Goal: Communication & Community: Answer question/provide support

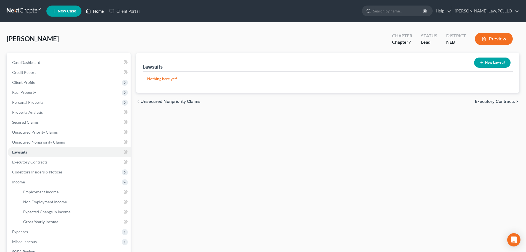
click at [90, 8] on icon at bounding box center [88, 11] width 5 height 7
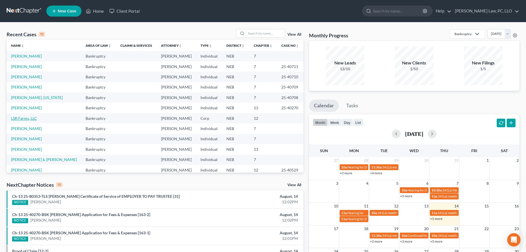
click at [25, 119] on link "LSR Farms, LLC" at bounding box center [24, 118] width 26 height 5
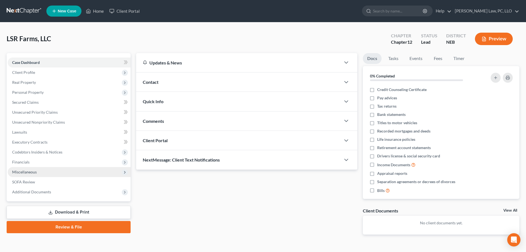
click at [41, 172] on span "Miscellaneous" at bounding box center [69, 172] width 123 height 10
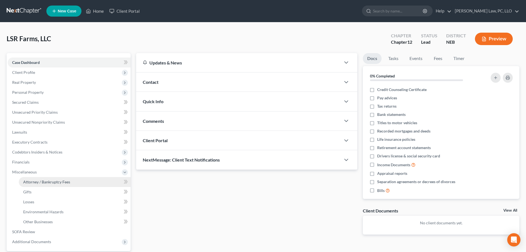
click at [38, 182] on span "Attorney / Bankruptcy Fees" at bounding box center [46, 181] width 47 height 5
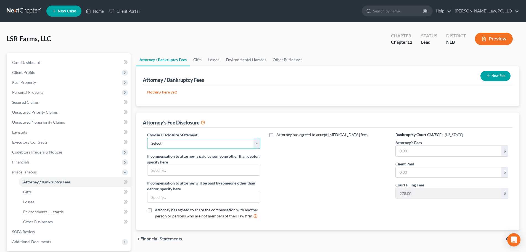
click at [186, 146] on select "Select Fees Chapter 11/12 Fees Chapter 13 Fees Chapter 7" at bounding box center [203, 143] width 113 height 11
select select "0"
click at [147, 138] on select "Select Fees Chapter 11/12 Fees Chapter 13 Fees Chapter 7" at bounding box center [203, 143] width 113 height 11
click at [296, 135] on span "Attorney has agreed to accept [MEDICAL_DATA] fees" at bounding box center [322, 134] width 91 height 5
click at [282, 135] on input "Attorney has agreed to accept [MEDICAL_DATA] fees" at bounding box center [281, 134] width 4 height 4
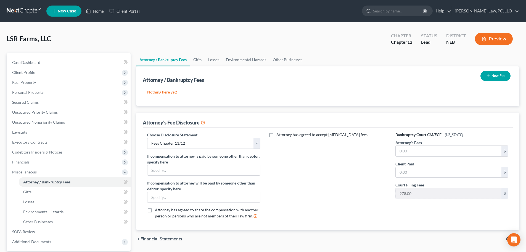
checkbox input "true"
click at [296, 142] on input "text" at bounding box center [325, 147] width 106 height 10
type input "3"
click at [299, 197] on div "Attorney has agreed to accept [MEDICAL_DATA] fees $ Hourly Fee $" at bounding box center [328, 177] width 124 height 91
click at [290, 166] on input "text" at bounding box center [325, 168] width 106 height 10
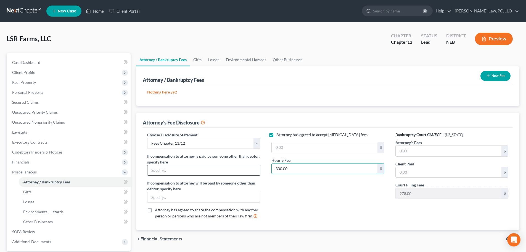
type input "300.00"
click at [190, 174] on input "text" at bounding box center [204, 170] width 112 height 10
type input "[PERSON_NAME]"
click at [441, 152] on input "text" at bounding box center [449, 151] width 106 height 10
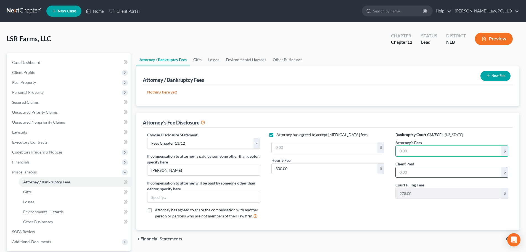
click at [432, 169] on input "text" at bounding box center [449, 172] width 106 height 10
type input "15,000.00"
click at [505, 77] on button "New Fee" at bounding box center [496, 76] width 30 height 10
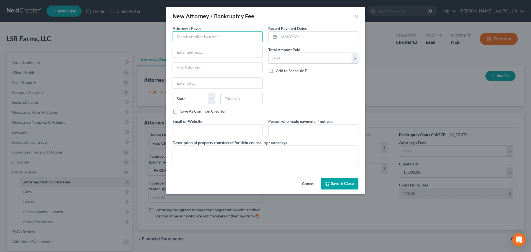
click at [199, 41] on input "text" at bounding box center [217, 36] width 90 height 11
type input "[PERSON_NAME]"
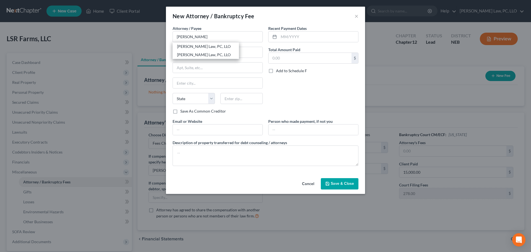
click at [307, 182] on button "Cancel" at bounding box center [307, 183] width 21 height 11
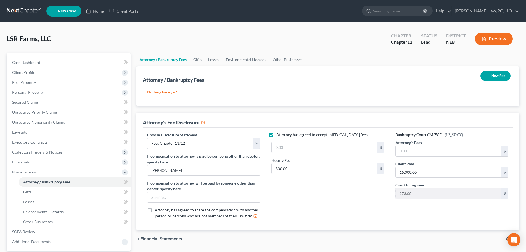
click at [307, 190] on div "Attorney has agreed to accept [MEDICAL_DATA] fees $ Hourly Fee 300.00 $" at bounding box center [328, 177] width 124 height 91
click at [48, 161] on span "Financials" at bounding box center [69, 162] width 123 height 10
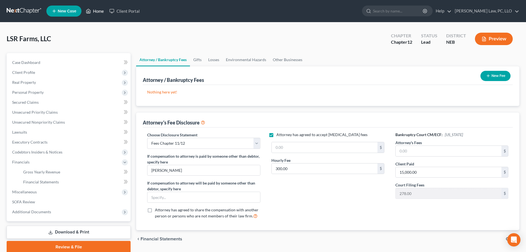
click at [101, 11] on link "Home" at bounding box center [94, 11] width 23 height 10
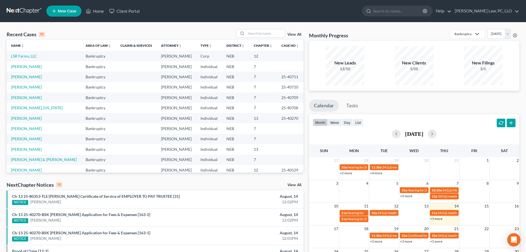
click at [35, 67] on td "[PERSON_NAME]" at bounding box center [44, 66] width 75 height 10
click at [34, 67] on td "[PERSON_NAME]" at bounding box center [44, 66] width 75 height 10
click at [32, 68] on link "[PERSON_NAME]" at bounding box center [26, 66] width 31 height 5
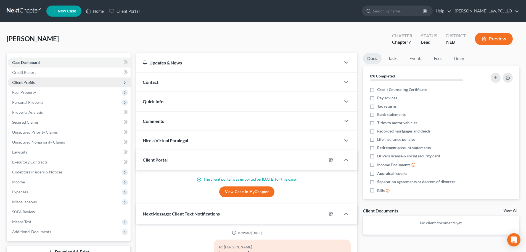
click at [31, 85] on span "Client Profile" at bounding box center [69, 82] width 123 height 10
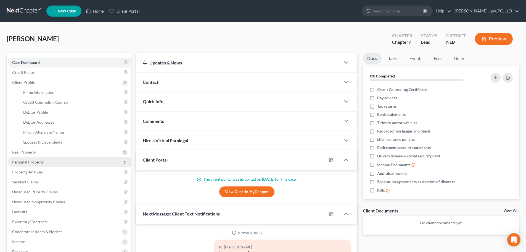
click at [31, 160] on span "Personal Property" at bounding box center [27, 161] width 31 height 5
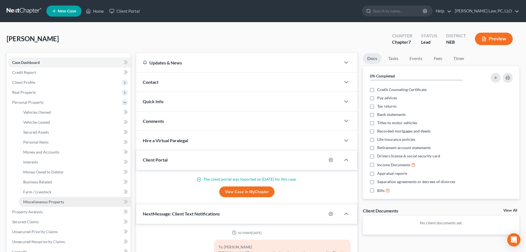
click at [40, 204] on span "Miscellaneous Property" at bounding box center [43, 201] width 41 height 5
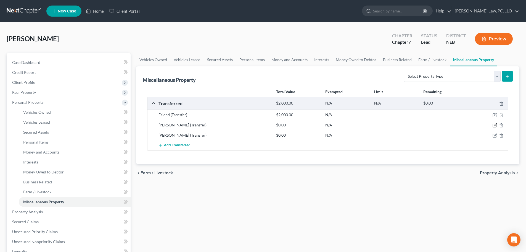
click at [494, 125] on icon "button" at bounding box center [495, 125] width 4 height 4
select select "Ordinary ([DATE])"
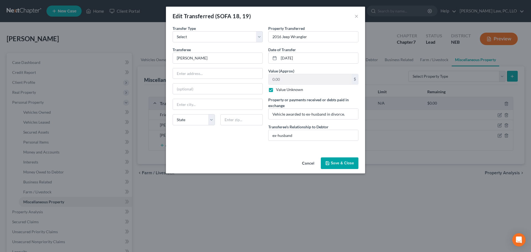
click at [329, 162] on icon "button" at bounding box center [327, 163] width 4 height 4
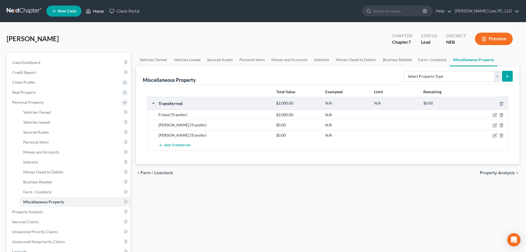
click at [100, 12] on link "Home" at bounding box center [94, 11] width 23 height 10
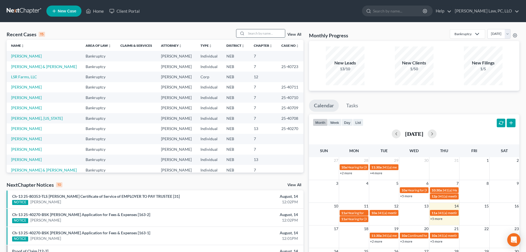
click at [260, 32] on input "search" at bounding box center [265, 33] width 39 height 8
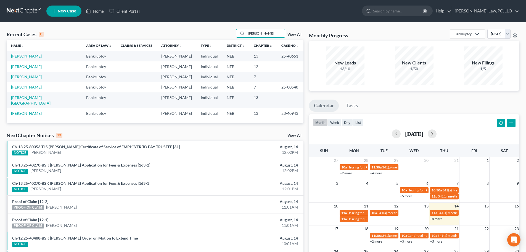
type input "[PERSON_NAME]"
click at [31, 56] on link "[PERSON_NAME]" at bounding box center [26, 56] width 31 height 5
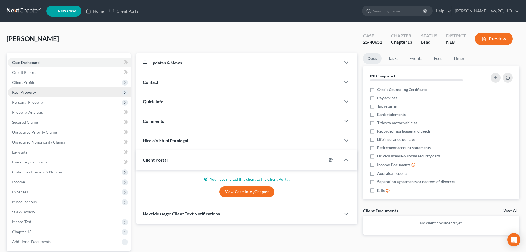
click at [34, 94] on span "Real Property" at bounding box center [24, 92] width 24 height 5
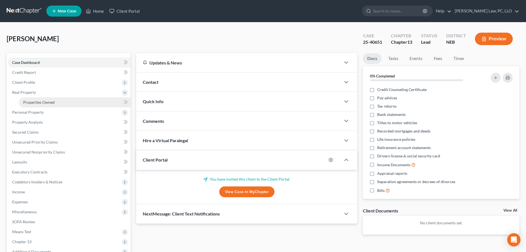
click at [36, 103] on span "Properties Owned" at bounding box center [38, 102] width 31 height 5
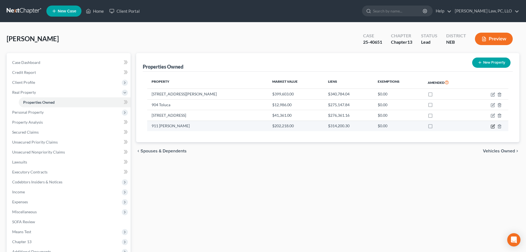
click at [495, 127] on icon "button" at bounding box center [492, 126] width 3 height 3
select select "30"
select select "6"
select select "3"
select select "0"
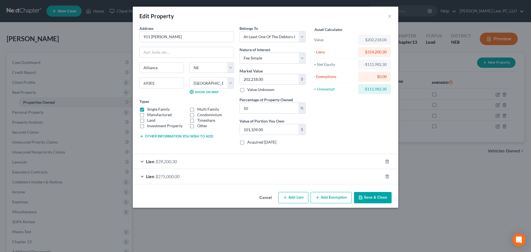
click at [208, 177] on div "Lien $275,000.00" at bounding box center [258, 176] width 250 height 15
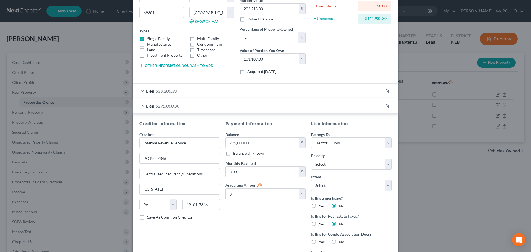
scroll to position [83, 0]
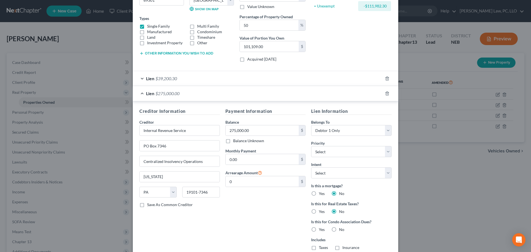
click at [139, 93] on div "Lien $275,000.00" at bounding box center [258, 93] width 250 height 15
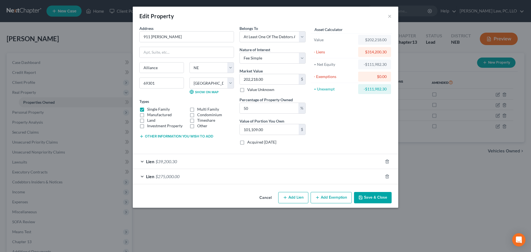
click at [201, 164] on div "Lien $39,200.30" at bounding box center [258, 161] width 250 height 15
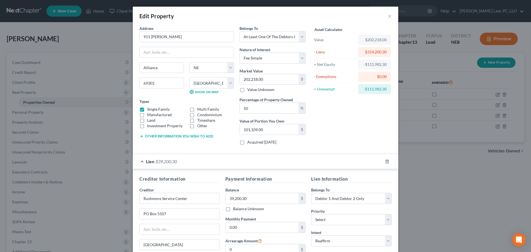
click at [138, 161] on div "Lien $39,200.30" at bounding box center [258, 161] width 250 height 15
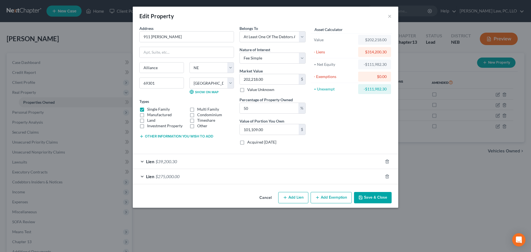
click at [188, 162] on div "Lien $39,200.30" at bounding box center [258, 161] width 250 height 15
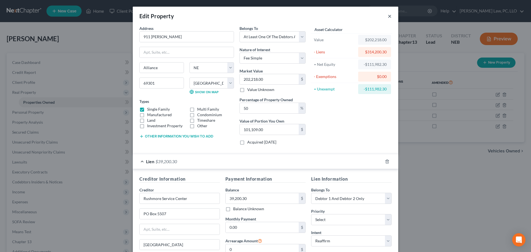
click at [388, 16] on button "×" at bounding box center [389, 16] width 4 height 7
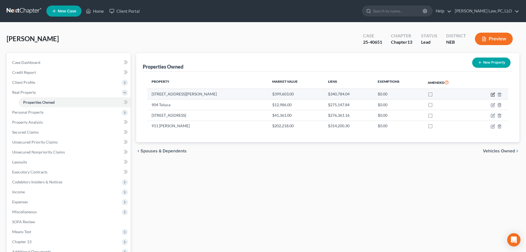
click at [493, 93] on icon "button" at bounding box center [493, 94] width 4 height 4
select select "30"
select select "6"
select select "3"
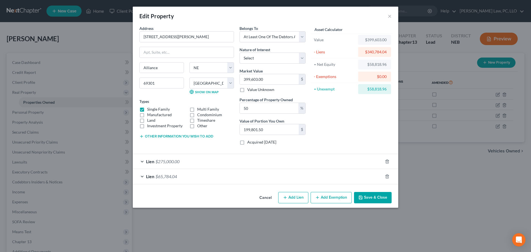
click at [334, 179] on div "Lien $65,784.04" at bounding box center [258, 176] width 250 height 15
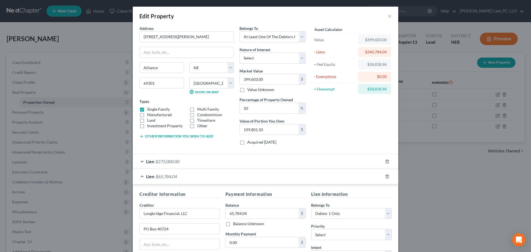
click at [334, 178] on div "Lien $65,784.04" at bounding box center [258, 176] width 250 height 15
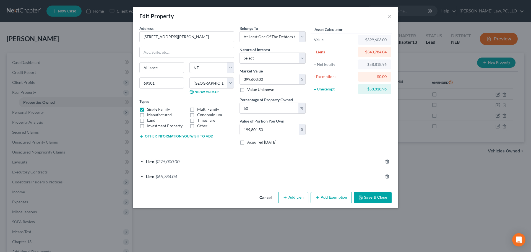
click at [317, 161] on div "Lien $275,000.00" at bounding box center [258, 161] width 250 height 15
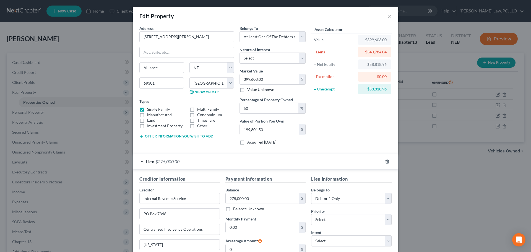
click at [317, 160] on div "Lien $275,000.00" at bounding box center [258, 161] width 250 height 15
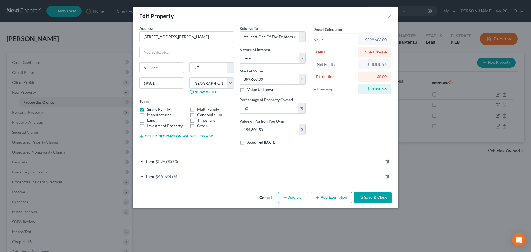
click at [366, 198] on button "Save & Close" at bounding box center [373, 198] width 38 height 12
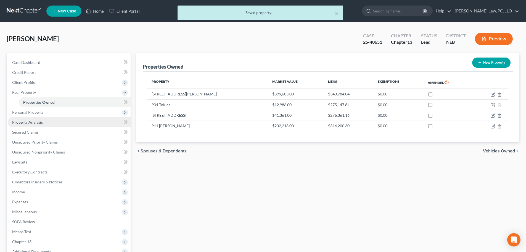
click at [36, 123] on span "Property Analysis" at bounding box center [27, 122] width 31 height 5
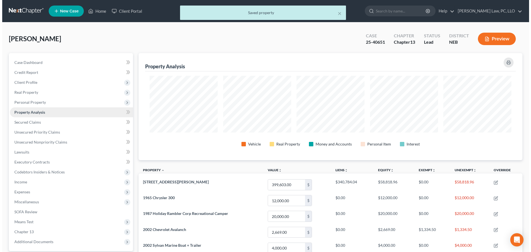
scroll to position [107, 384]
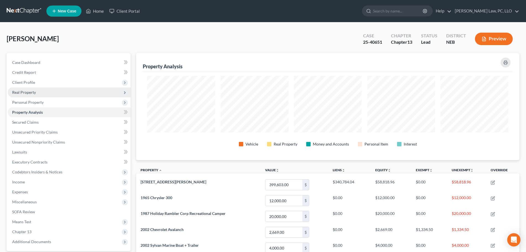
click at [39, 94] on span "Real Property" at bounding box center [69, 92] width 123 height 10
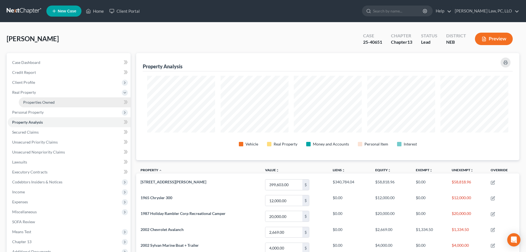
click at [42, 100] on span "Properties Owned" at bounding box center [38, 102] width 31 height 5
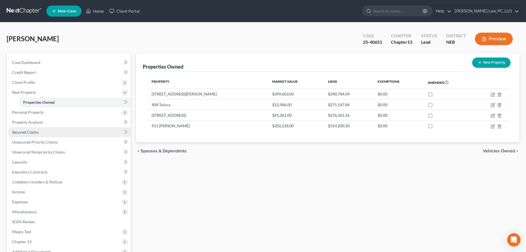
click at [34, 129] on link "Secured Claims" at bounding box center [69, 132] width 123 height 10
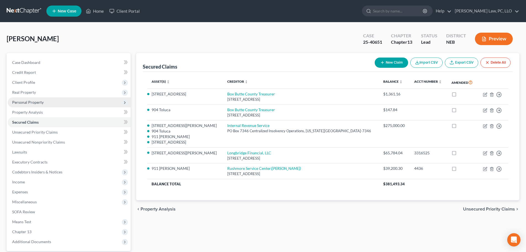
click at [43, 100] on span "Personal Property" at bounding box center [69, 102] width 123 height 10
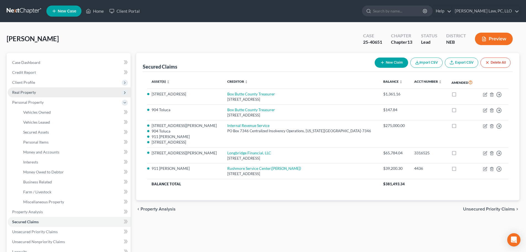
click at [40, 91] on span "Real Property" at bounding box center [69, 92] width 123 height 10
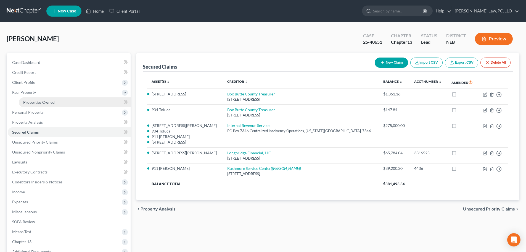
click at [43, 101] on span "Properties Owned" at bounding box center [38, 102] width 31 height 5
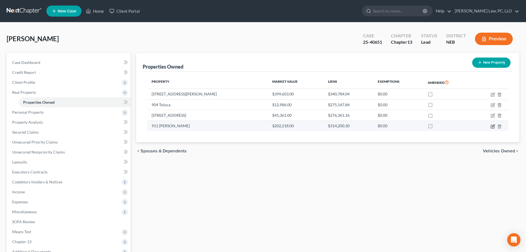
click at [492, 127] on icon "button" at bounding box center [493, 126] width 4 height 4
select select "30"
select select "6"
select select "3"
select select "0"
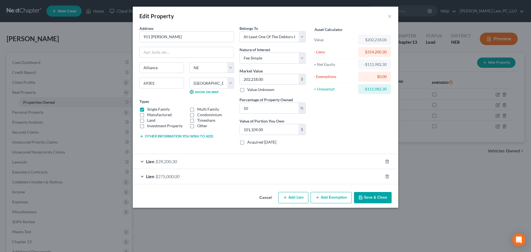
click at [379, 199] on button "Save & Close" at bounding box center [373, 198] width 38 height 12
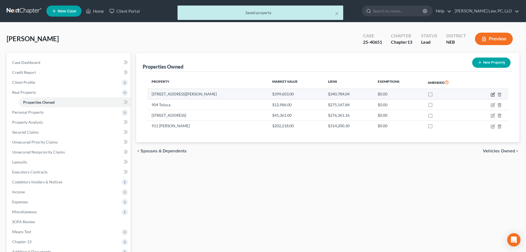
click at [491, 93] on icon "button" at bounding box center [493, 94] width 4 height 4
select select "30"
select select "6"
select select "3"
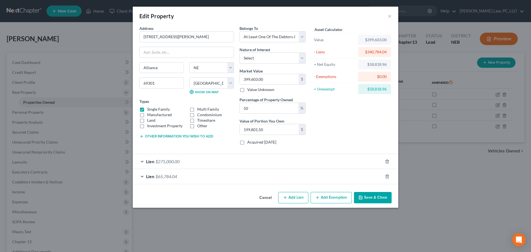
click at [367, 199] on button "Save & Close" at bounding box center [373, 198] width 38 height 12
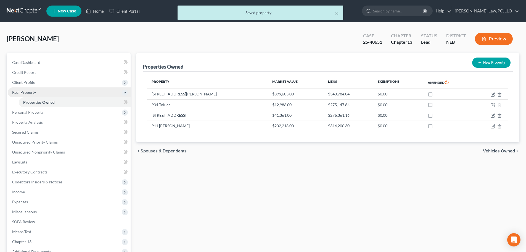
click at [51, 90] on span "Real Property" at bounding box center [69, 92] width 123 height 10
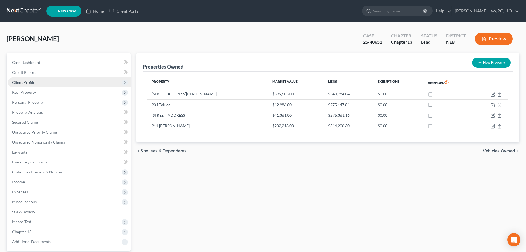
click at [52, 84] on span "Client Profile" at bounding box center [69, 82] width 123 height 10
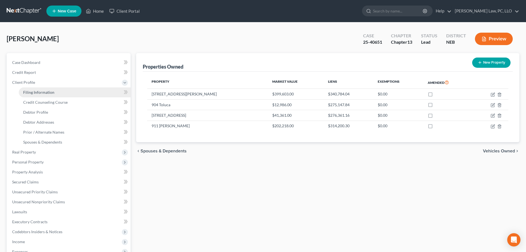
click at [53, 91] on span "Filing Information" at bounding box center [38, 92] width 31 height 5
select select "1"
select select "0"
select select "3"
select select "48"
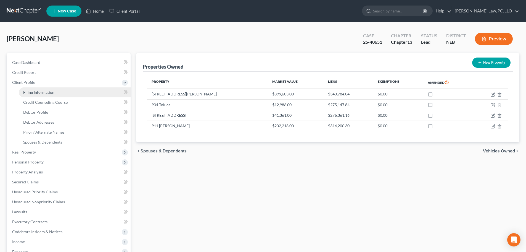
select select "0"
select select "30"
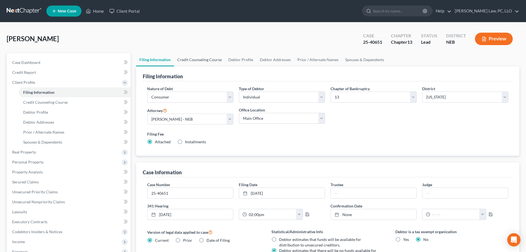
click at [204, 58] on link "Credit Counseling Course" at bounding box center [199, 59] width 51 height 13
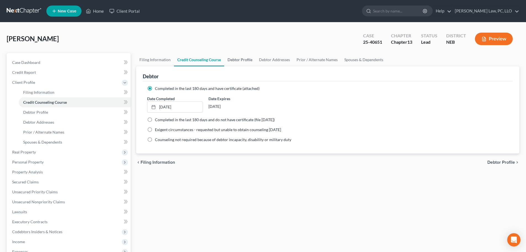
click at [243, 61] on link "Debtor Profile" at bounding box center [239, 59] width 31 height 13
select select "1"
select select "4"
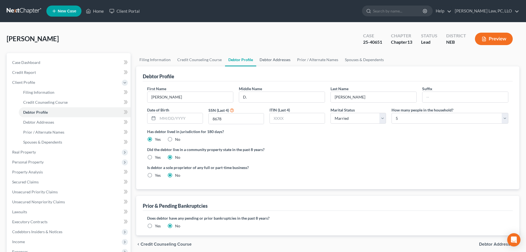
click at [266, 63] on link "Debtor Addresses" at bounding box center [275, 59] width 38 height 13
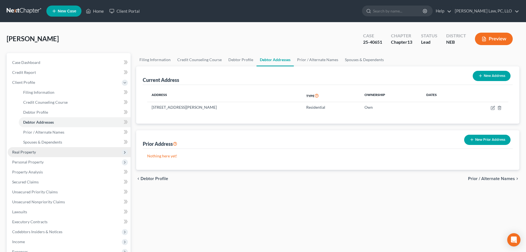
click at [64, 151] on span "Real Property" at bounding box center [69, 152] width 123 height 10
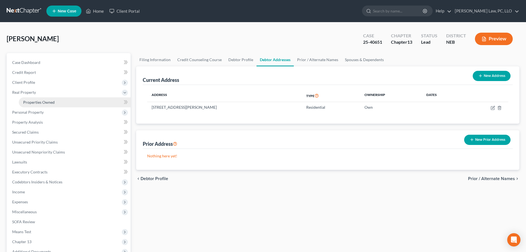
click at [52, 104] on span "Properties Owned" at bounding box center [38, 102] width 31 height 5
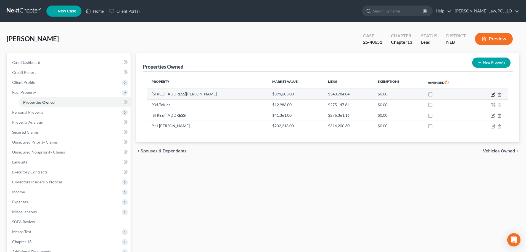
click at [492, 95] on icon "button" at bounding box center [493, 94] width 4 height 4
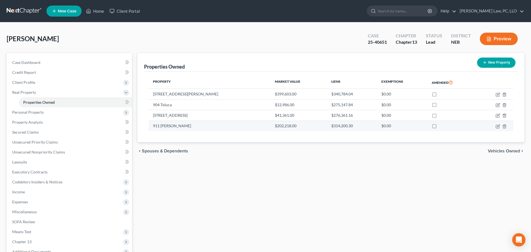
select select "30"
select select "6"
select select "3"
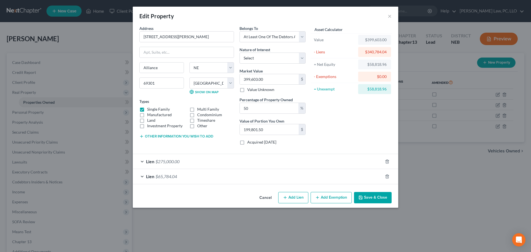
click at [204, 163] on div "Lien $275,000.00" at bounding box center [258, 161] width 250 height 15
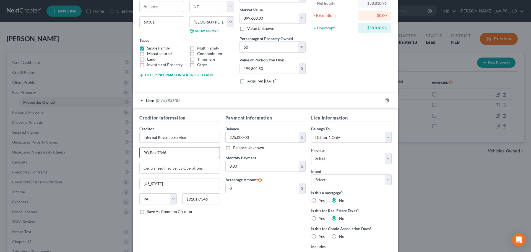
scroll to position [83, 0]
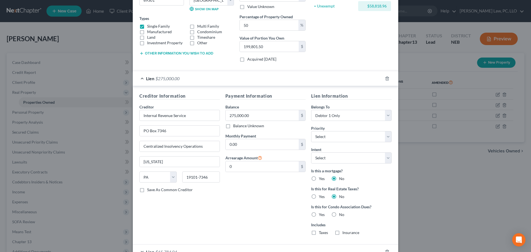
click at [140, 79] on div "Lien $275,000.00" at bounding box center [258, 78] width 250 height 15
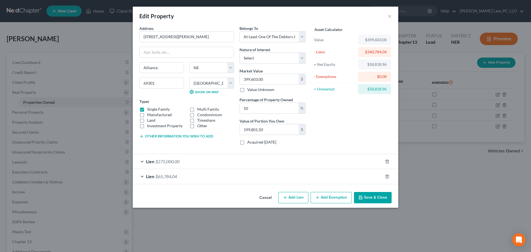
scroll to position [0, 0]
click at [216, 180] on div "Lien $65,784.04" at bounding box center [258, 176] width 250 height 15
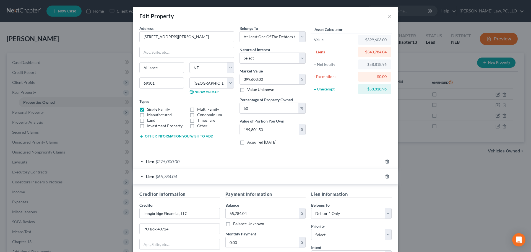
click at [139, 175] on div "Lien $65,784.04" at bounding box center [258, 176] width 250 height 15
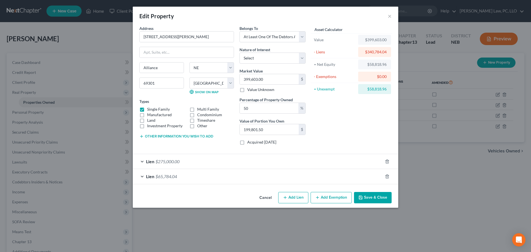
click at [371, 197] on button "Save & Close" at bounding box center [373, 198] width 38 height 12
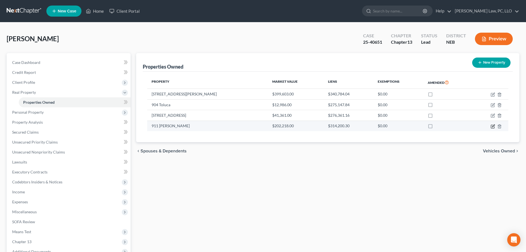
click at [492, 125] on icon "button" at bounding box center [492, 126] width 3 height 3
select select "30"
select select "6"
select select "3"
select select "0"
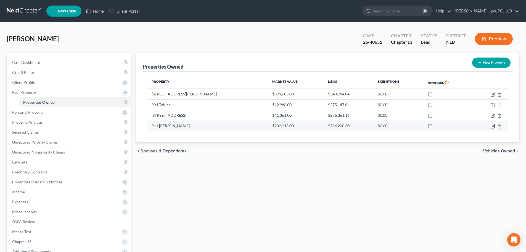
select select "43"
select select "2"
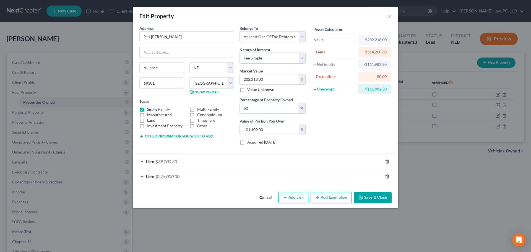
click at [191, 168] on div "Lien $39,200.30" at bounding box center [258, 161] width 250 height 15
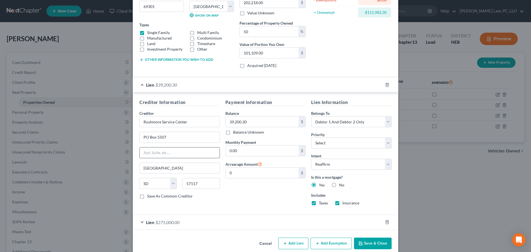
scroll to position [83, 0]
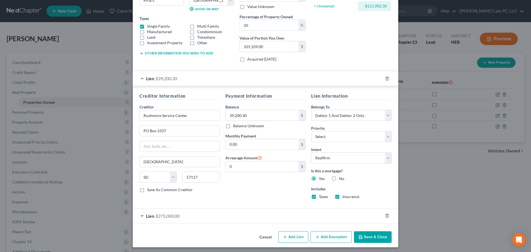
click at [216, 214] on div "Lien $275,000.00" at bounding box center [258, 215] width 250 height 15
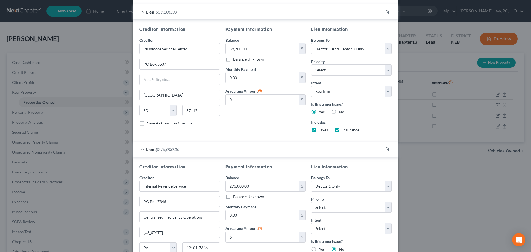
scroll to position [221, 0]
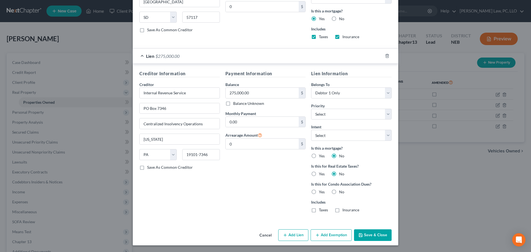
click at [367, 235] on button "Save & Close" at bounding box center [373, 235] width 38 height 12
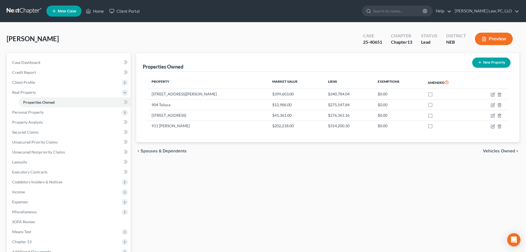
click at [172, 171] on div "Properties Owned New Property Property Market Value Liens Exemptions Amended [S…" at bounding box center [327, 173] width 389 height 240
click at [492, 94] on icon "button" at bounding box center [492, 94] width 3 height 3
select select "30"
select select "6"
select select "3"
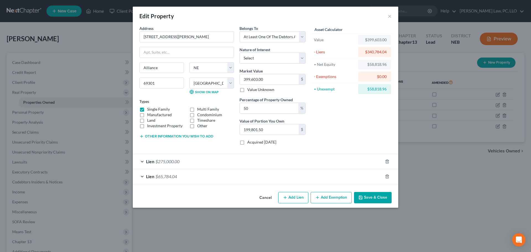
click at [206, 164] on div "Lien $275,000.00" at bounding box center [258, 161] width 250 height 15
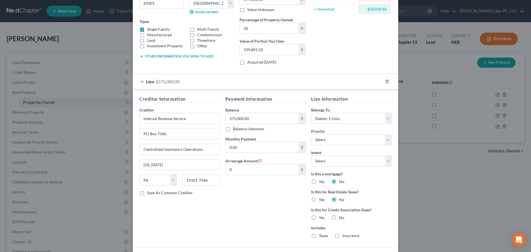
scroll to position [83, 0]
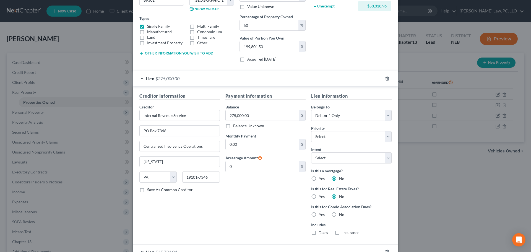
click at [200, 79] on div "Lien $275,000.00" at bounding box center [258, 78] width 250 height 15
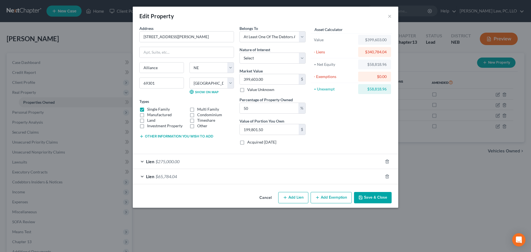
scroll to position [0, 0]
click at [196, 175] on div "Lien $65,784.04" at bounding box center [258, 176] width 250 height 15
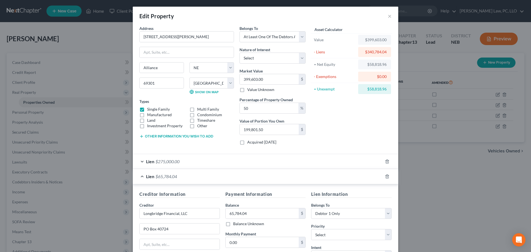
click at [203, 178] on div "Lien $65,784.04" at bounding box center [258, 176] width 250 height 15
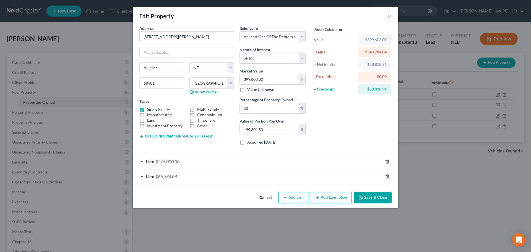
click at [371, 198] on button "Save & Close" at bounding box center [373, 198] width 38 height 12
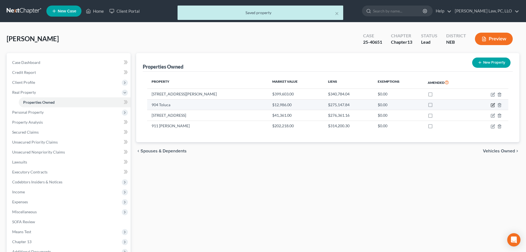
click at [493, 104] on icon "button" at bounding box center [493, 104] width 2 height 2
select select "30"
select select "6"
select select "3"
select select "0"
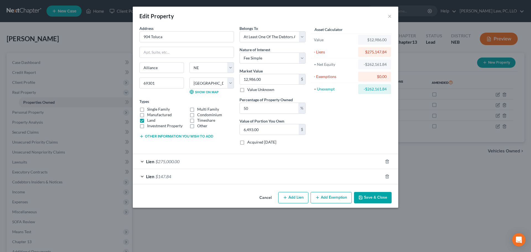
click at [365, 196] on button "Save & Close" at bounding box center [373, 198] width 38 height 12
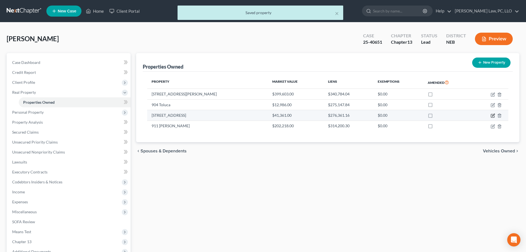
click at [493, 116] on icon "button" at bounding box center [493, 115] width 4 height 4
select select "30"
select select "6"
select select "3"
select select "0"
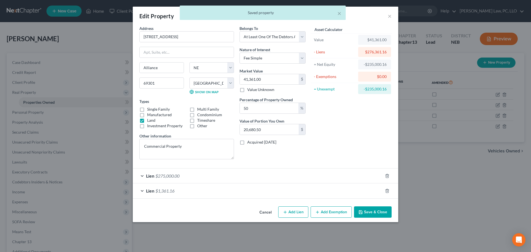
drag, startPoint x: 380, startPoint y: 212, endPoint x: 374, endPoint y: 208, distance: 7.9
click at [380, 212] on button "Save & Close" at bounding box center [373, 212] width 38 height 12
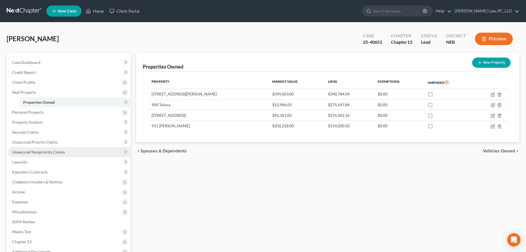
click at [51, 154] on link "Unsecured Nonpriority Claims" at bounding box center [69, 152] width 123 height 10
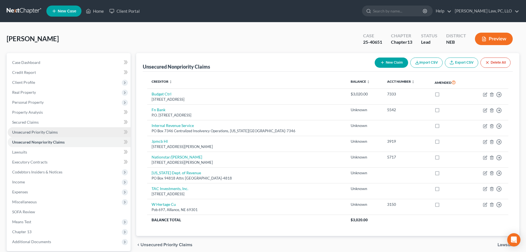
click at [33, 133] on span "Unsecured Priority Claims" at bounding box center [35, 132] width 46 height 5
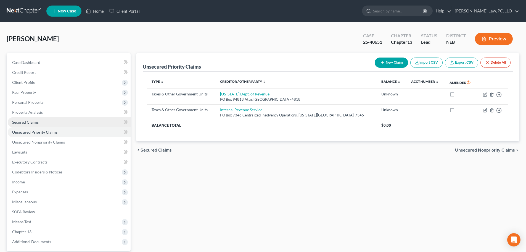
click at [57, 123] on link "Secured Claims" at bounding box center [69, 122] width 123 height 10
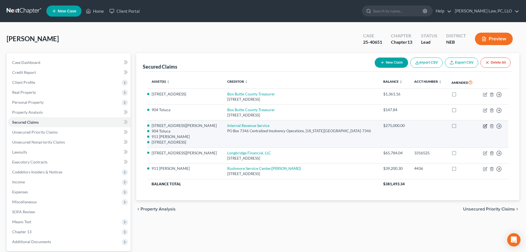
click at [485, 125] on icon "button" at bounding box center [486, 125] width 2 height 2
select select "39"
select select "4"
select select "0"
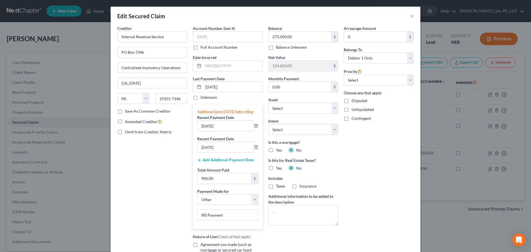
select select "2717754"
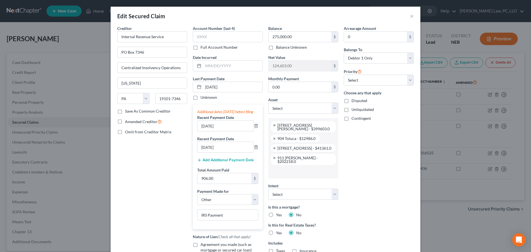
scroll to position [90, 0]
click at [298, 37] on input "275,000.00" at bounding box center [299, 36] width 63 height 10
click at [293, 38] on input "110" at bounding box center [299, 36] width 63 height 10
type input "110,659.23"
click at [350, 145] on div "Arrearage Amount 0 $ Belongs To * Select Debtor 1 Only Debtor 2 Only Debtor 1 A…" at bounding box center [378, 162] width 75 height 274
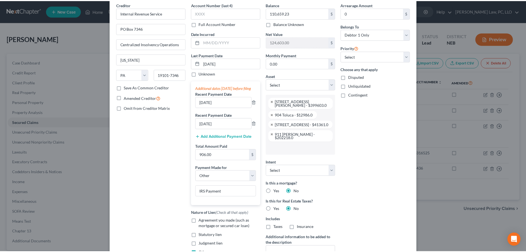
scroll to position [103, 0]
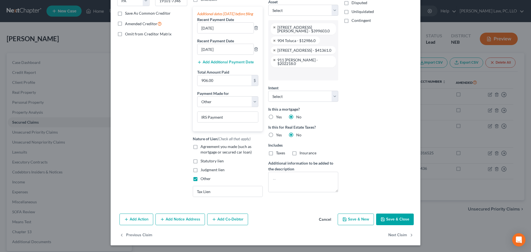
click at [388, 220] on button "Save & Close" at bounding box center [395, 219] width 38 height 12
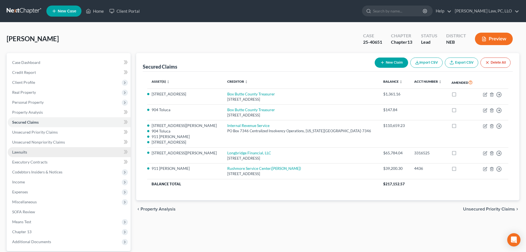
click at [73, 153] on link "Lawsuits" at bounding box center [69, 152] width 123 height 10
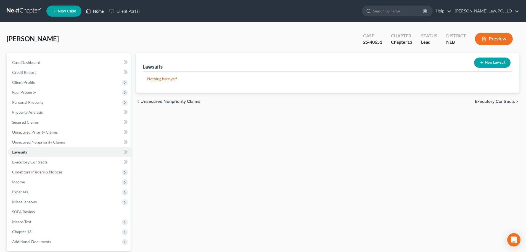
click at [89, 11] on polyline at bounding box center [88, 12] width 1 height 2
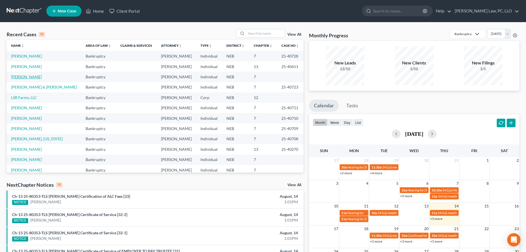
click at [28, 77] on link "[PERSON_NAME]" at bounding box center [26, 76] width 31 height 5
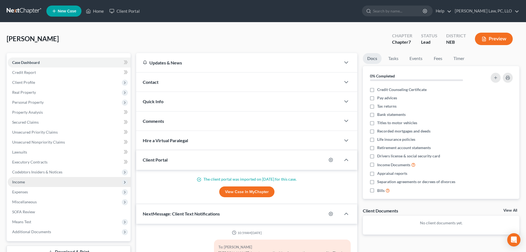
click at [28, 181] on span "Income" at bounding box center [69, 182] width 123 height 10
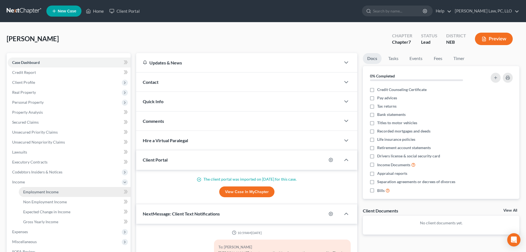
click at [32, 195] on link "Employment Income" at bounding box center [75, 192] width 112 height 10
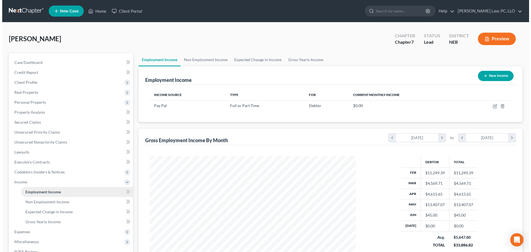
scroll to position [103, 217]
click at [482, 79] on button "New Income" at bounding box center [493, 76] width 36 height 10
select select "0"
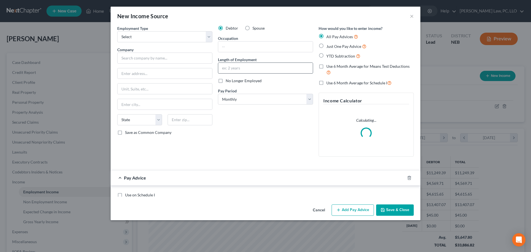
scroll to position [104, 219]
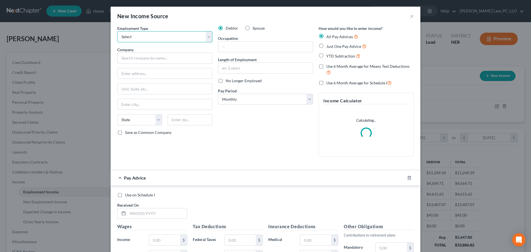
click at [143, 40] on select "Select Full or [DEMOGRAPHIC_DATA] Employment Self Employment" at bounding box center [164, 36] width 95 height 11
select select "0"
click at [117, 31] on select "Select Full or [DEMOGRAPHIC_DATA] Employment Self Employment" at bounding box center [164, 36] width 95 height 11
click at [143, 56] on input "text" at bounding box center [164, 57] width 95 height 11
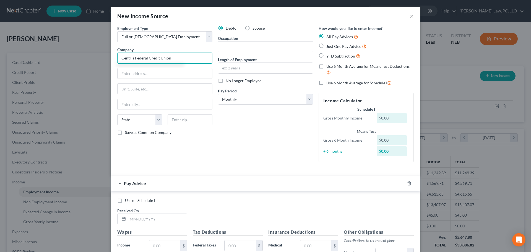
type input "Centris Federal Credit Union"
type input "[STREET_ADDRESS][PERSON_NAME]"
type input "68144"
type input "[GEOGRAPHIC_DATA]"
select select "30"
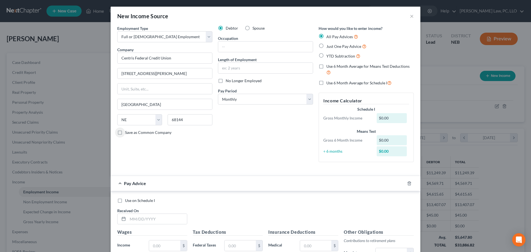
drag, startPoint x: 147, startPoint y: 131, endPoint x: 187, endPoint y: 98, distance: 51.3
click at [148, 131] on span "Save as Common Company" at bounding box center [148, 132] width 46 height 5
click at [131, 131] on input "Save as Common Company" at bounding box center [129, 132] width 4 height 4
checkbox input "true"
click at [231, 47] on input "text" at bounding box center [265, 46] width 94 height 10
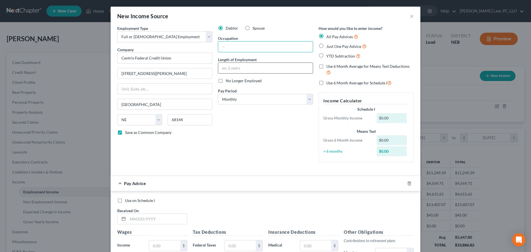
click at [226, 70] on input "text" at bounding box center [265, 68] width 94 height 10
type input "1 mo"
click at [226, 98] on select "Select Monthly Twice Monthly Every Other Week Weekly" at bounding box center [265, 99] width 95 height 11
select select "2"
click at [218, 94] on select "Select Monthly Twice Monthly Every Other Week Weekly" at bounding box center [265, 99] width 95 height 11
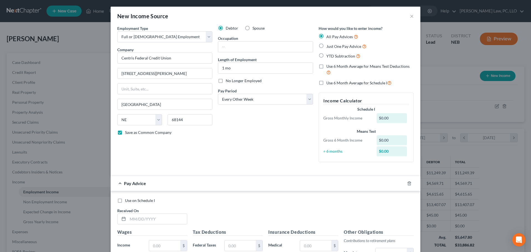
click at [328, 67] on span "Use 6 Month Average for Means Test Deductions" at bounding box center [367, 66] width 83 height 5
click at [328, 67] on input "Use 6 Month Average for Means Test Deductions" at bounding box center [330, 66] width 4 height 4
checkbox input "true"
click at [167, 215] on input "text" at bounding box center [157, 219] width 59 height 10
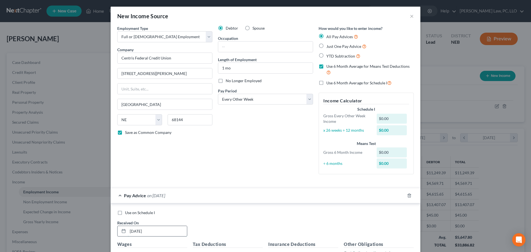
type input "[DATE]"
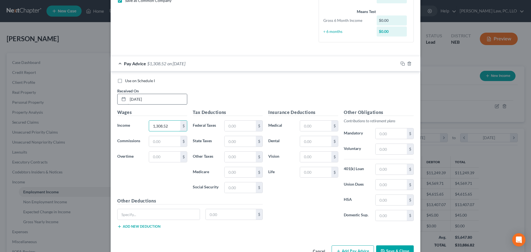
type input "1,308.52"
type input "78.62"
type input "45.51"
type input "18.97"
type input "81.13"
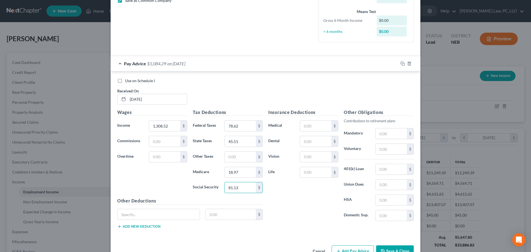
click at [149, 82] on span "Use on Schedule I" at bounding box center [140, 80] width 30 height 5
click at [131, 82] on input "Use on Schedule I" at bounding box center [129, 80] width 4 height 4
checkbox input "true"
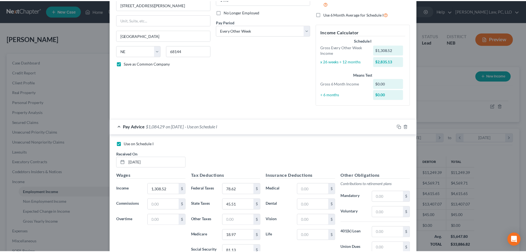
scroll to position [138, 0]
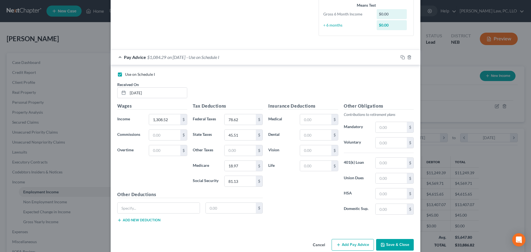
click at [391, 241] on button "Save & Close" at bounding box center [395, 245] width 38 height 12
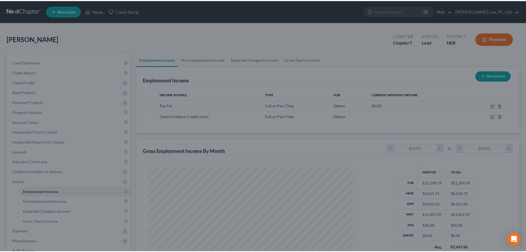
scroll to position [276209, 276095]
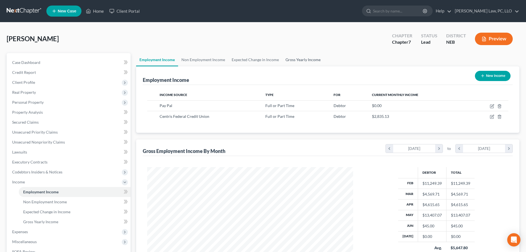
click at [311, 59] on link "Gross Yearly Income" at bounding box center [303, 59] width 42 height 13
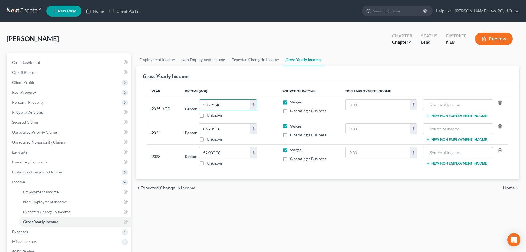
paste input "5,031.52"
type input "35,031.52"
click at [217, 209] on div "Employment Income Non Employment Income Expected Change in Income Gross Yearly …" at bounding box center [327, 182] width 389 height 259
click at [246, 56] on link "Expected Change in Income" at bounding box center [256, 59] width 54 height 13
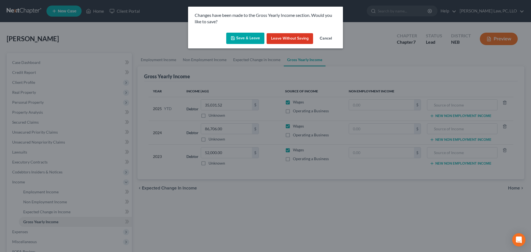
click at [246, 36] on button "Save & Leave" at bounding box center [245, 39] width 38 height 12
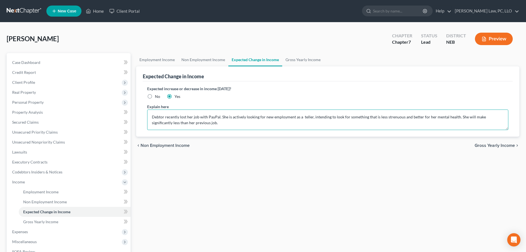
drag, startPoint x: 215, startPoint y: 125, endPoint x: 149, endPoint y: 116, distance: 66.7
click at [149, 116] on textarea "Debtor recently lost her job with PayPal. She is actively looking for new emplo…" at bounding box center [327, 119] width 361 height 20
type textarea "Debtor recently started new employment with Centris Federal Credit Union. She w…"
click at [318, 96] on div "Expected increase or decrease in income [DATE]? No Yes" at bounding box center [327, 93] width 361 height 14
click at [301, 64] on link "Gross Yearly Income" at bounding box center [303, 59] width 42 height 13
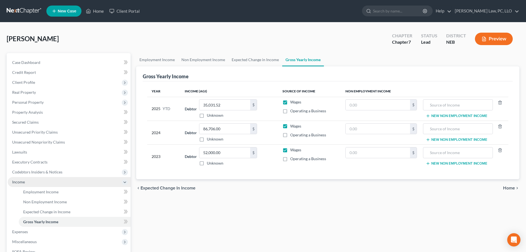
click at [28, 185] on span "Income" at bounding box center [69, 182] width 123 height 10
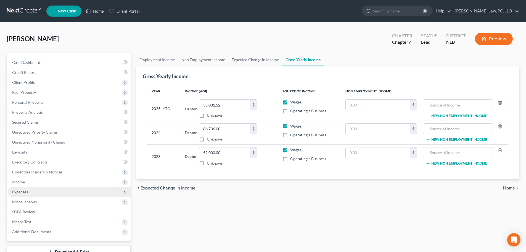
click at [29, 193] on span "Expenses" at bounding box center [69, 192] width 123 height 10
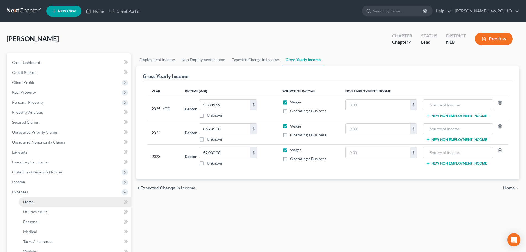
click at [30, 200] on span "Home" at bounding box center [28, 201] width 10 height 5
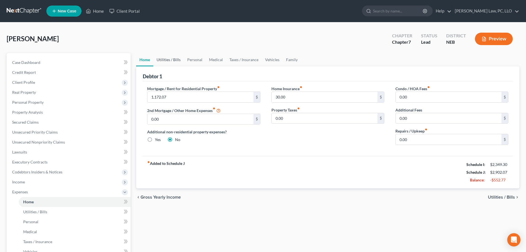
click at [164, 61] on link "Utilities / Bills" at bounding box center [168, 59] width 31 height 13
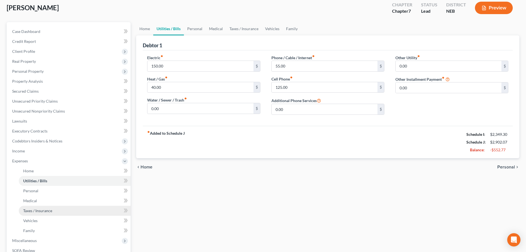
scroll to position [111, 0]
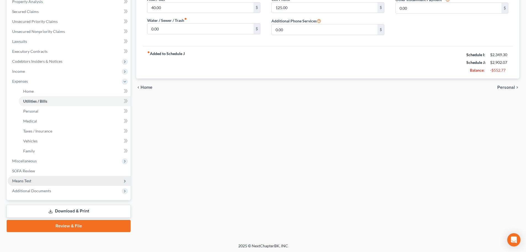
click at [41, 182] on span "Means Test" at bounding box center [69, 181] width 123 height 10
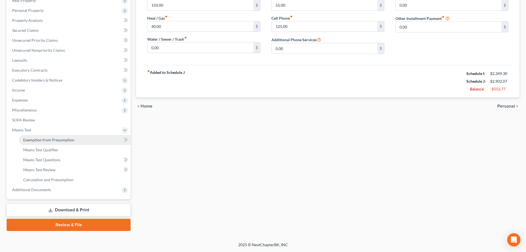
click at [39, 138] on span "Exemption from Presumption" at bounding box center [48, 139] width 51 height 5
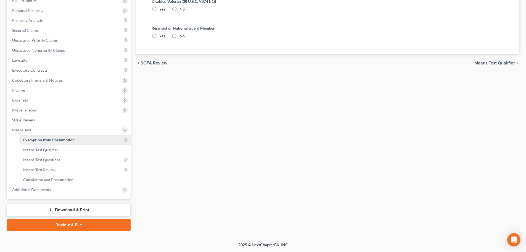
radio input "true"
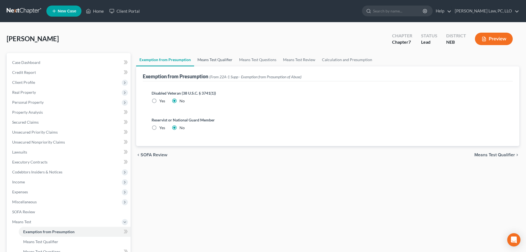
click at [199, 64] on link "Means Test Qualifier" at bounding box center [215, 59] width 42 height 13
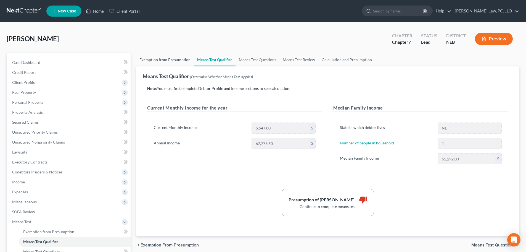
click at [170, 57] on link "Exemption from Presumption" at bounding box center [165, 59] width 58 height 13
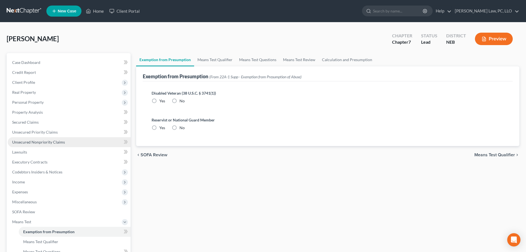
radio input "true"
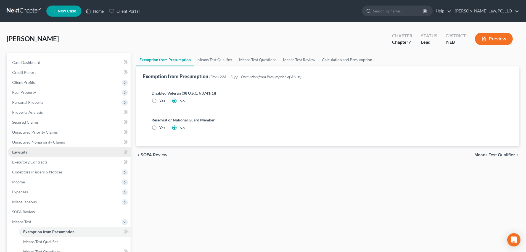
click at [37, 154] on link "Lawsuits" at bounding box center [69, 152] width 123 height 10
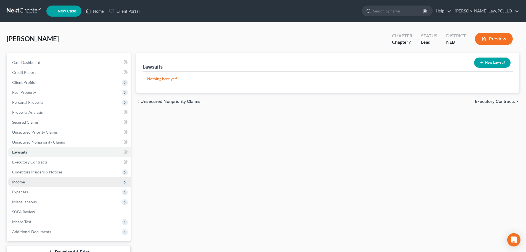
click at [22, 183] on span "Income" at bounding box center [18, 181] width 13 height 5
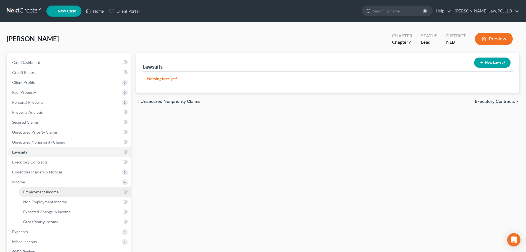
click at [30, 191] on span "Employment Income" at bounding box center [40, 191] width 35 height 5
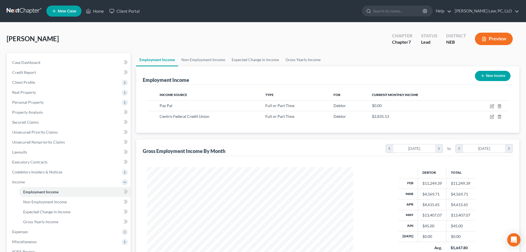
scroll to position [103, 217]
click at [492, 108] on td at bounding box center [487, 105] width 41 height 10
click at [18, 77] on link "Credit Report" at bounding box center [69, 72] width 123 height 10
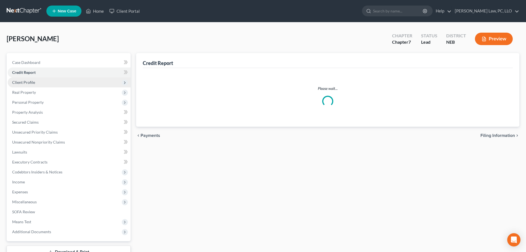
click at [20, 81] on span "Client Profile" at bounding box center [23, 82] width 23 height 5
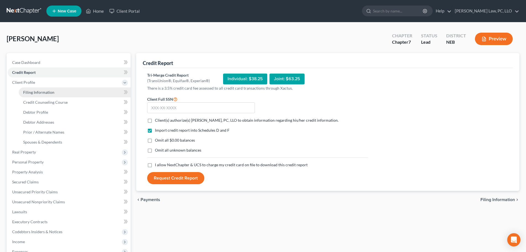
click at [27, 90] on span "Filing Information" at bounding box center [38, 92] width 31 height 5
select select "1"
select select "0"
select select "48"
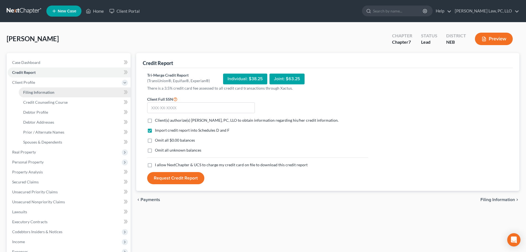
select select "0"
select select "30"
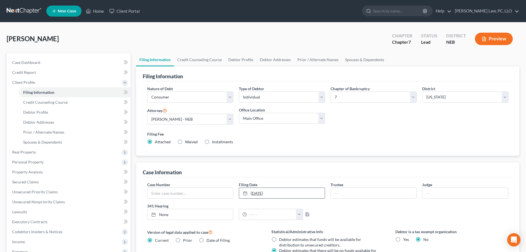
click at [300, 192] on link "[DATE]" at bounding box center [282, 193] width 86 height 10
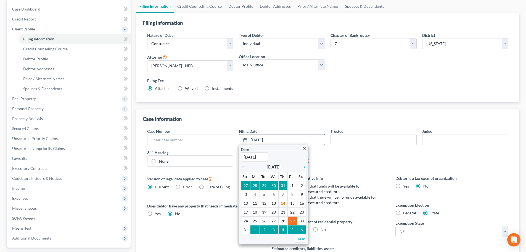
scroll to position [55, 0]
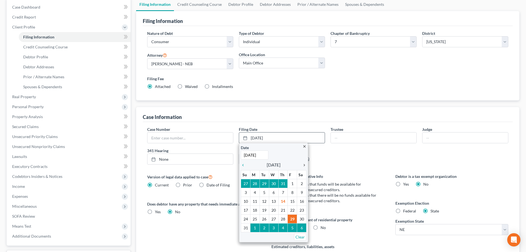
click at [304, 166] on icon "chevron_right" at bounding box center [303, 165] width 7 height 4
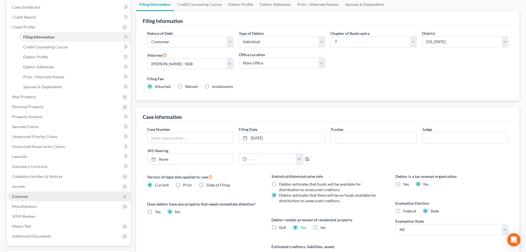
click at [17, 196] on span "Expenses" at bounding box center [20, 196] width 16 height 5
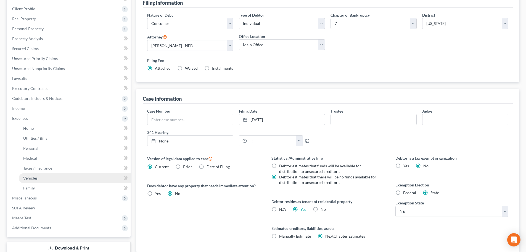
scroll to position [111, 0]
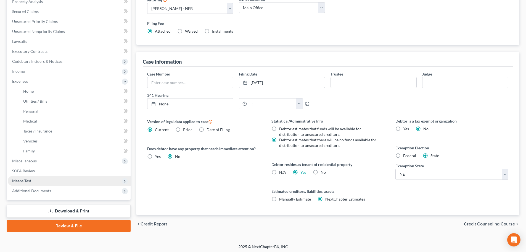
click at [42, 178] on span "Means Test" at bounding box center [69, 181] width 123 height 10
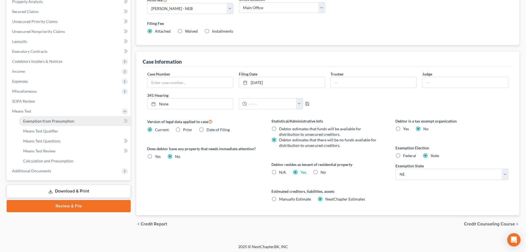
click at [39, 122] on span "Exemption from Presumption" at bounding box center [48, 121] width 51 height 5
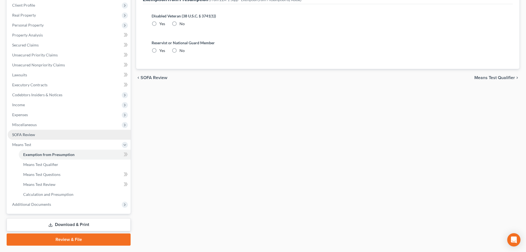
radio input "true"
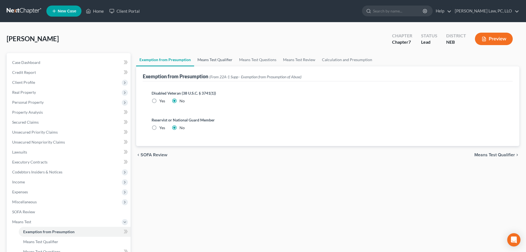
click at [211, 58] on link "Means Test Qualifier" at bounding box center [215, 59] width 42 height 13
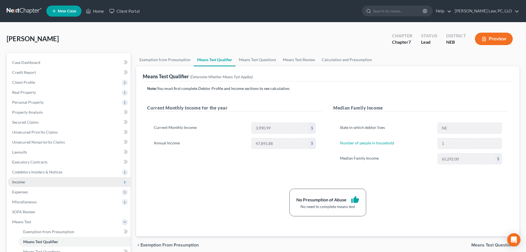
click at [42, 183] on span "Income" at bounding box center [69, 182] width 123 height 10
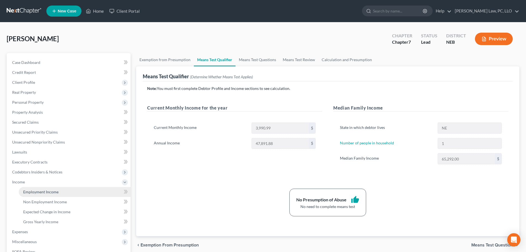
click at [40, 190] on span "Employment Income" at bounding box center [40, 191] width 35 height 5
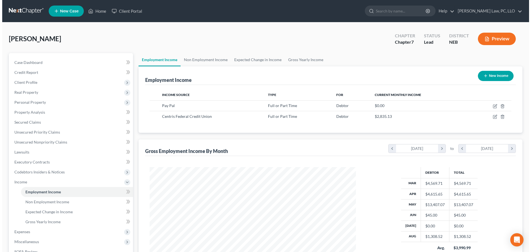
scroll to position [103, 217]
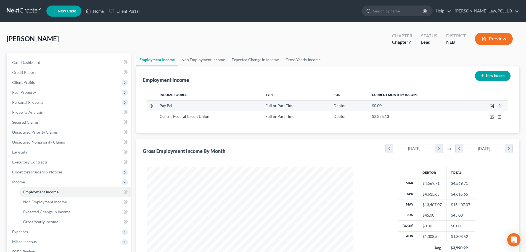
click at [493, 104] on icon "button" at bounding box center [492, 106] width 4 height 4
select select "0"
select select "30"
select select "1"
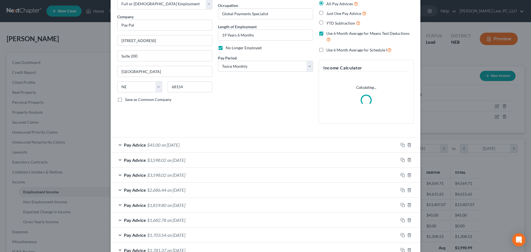
scroll to position [99, 0]
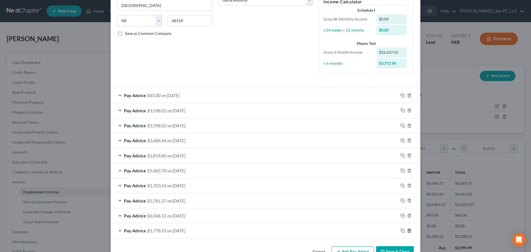
click at [407, 230] on icon "button" at bounding box center [409, 230] width 4 height 4
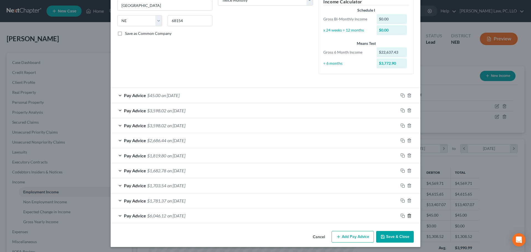
click at [409, 216] on line "button" at bounding box center [409, 215] width 0 height 1
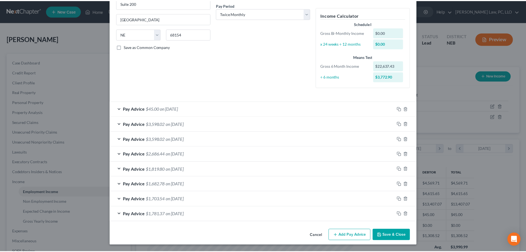
scroll to position [85, 0]
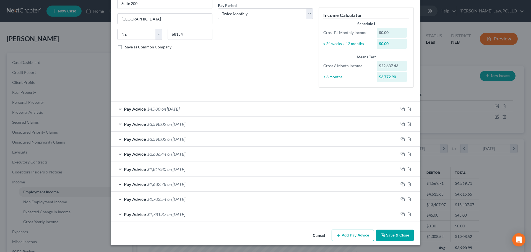
click at [394, 233] on button "Save & Close" at bounding box center [395, 235] width 38 height 12
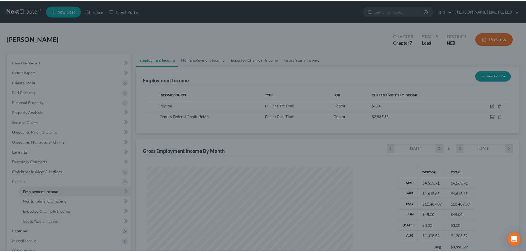
scroll to position [276209, 276095]
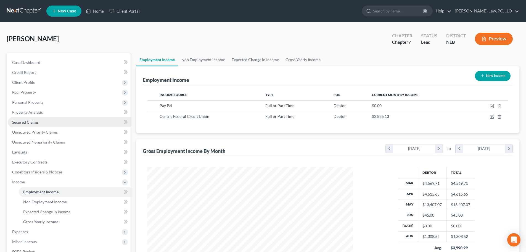
click at [75, 127] on link "Secured Claims" at bounding box center [69, 122] width 123 height 10
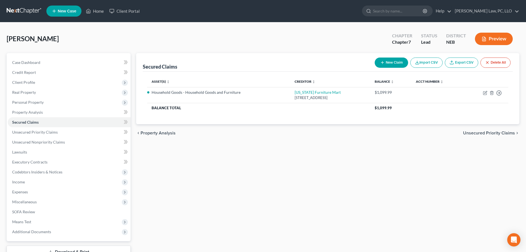
click at [181, 173] on div "Secured Claims New Claim Import CSV Export CSV Delete All Asset(s) expand_more …" at bounding box center [327, 163] width 389 height 220
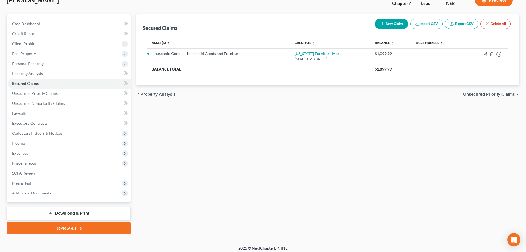
scroll to position [42, 0]
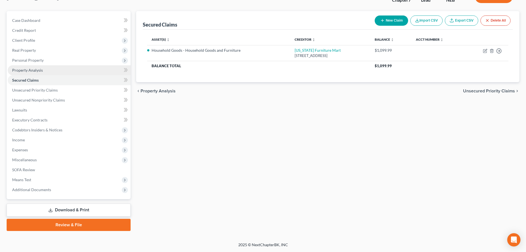
click at [40, 72] on span "Property Analysis" at bounding box center [27, 70] width 31 height 5
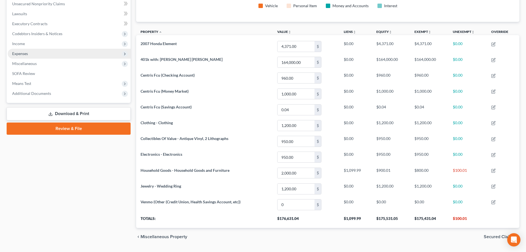
scroll to position [55, 0]
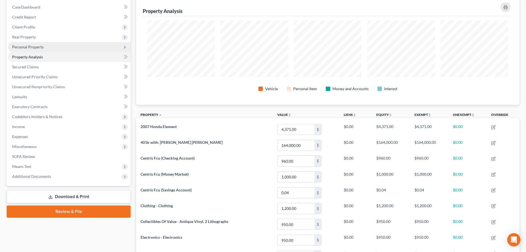
click at [44, 47] on span "Personal Property" at bounding box center [69, 47] width 123 height 10
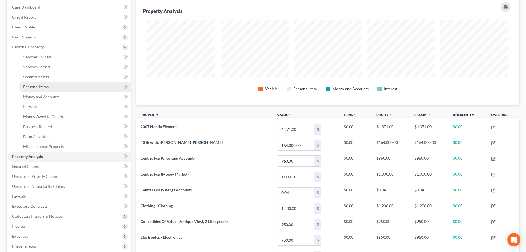
click at [43, 87] on span "Personal Items" at bounding box center [35, 86] width 25 height 5
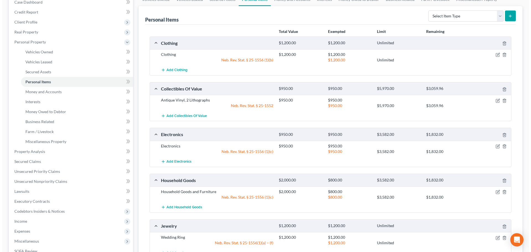
scroll to position [83, 0]
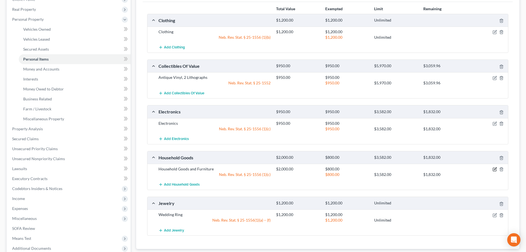
click at [495, 170] on icon "button" at bounding box center [495, 168] width 2 height 2
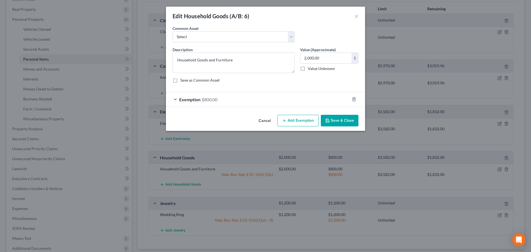
click at [234, 97] on div "Exemption $800.00" at bounding box center [257, 99] width 183 height 15
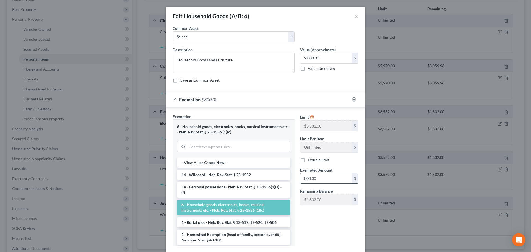
click at [336, 180] on input "800.00" at bounding box center [325, 178] width 51 height 10
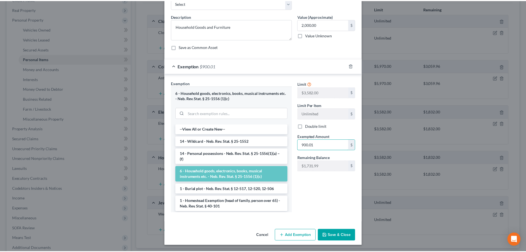
scroll to position [34, 0]
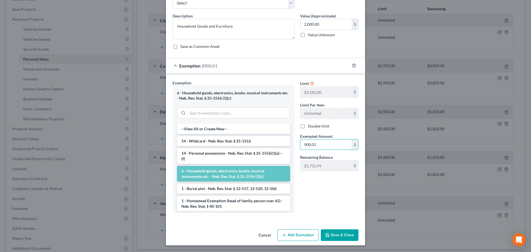
type input "900.01"
click at [331, 235] on button "Save & Close" at bounding box center [340, 235] width 38 height 12
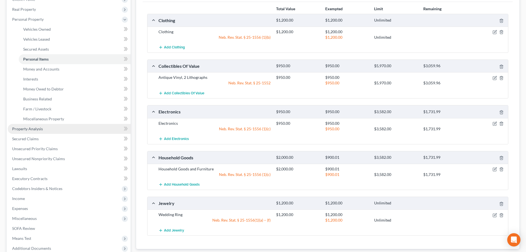
click at [39, 128] on span "Property Analysis" at bounding box center [27, 128] width 31 height 5
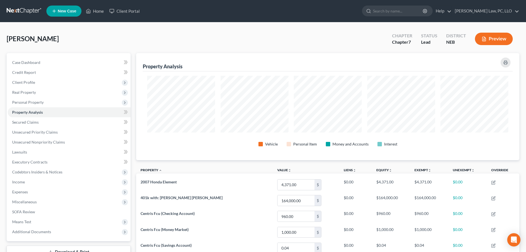
scroll to position [107, 384]
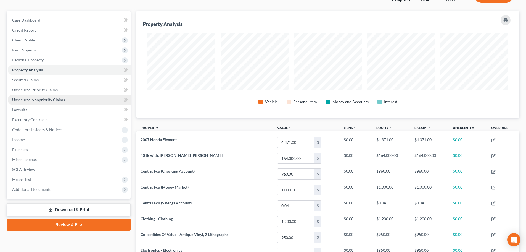
drag, startPoint x: 57, startPoint y: 98, endPoint x: 62, endPoint y: 101, distance: 5.2
click at [57, 98] on span "Unsecured Nonpriority Claims" at bounding box center [38, 99] width 53 height 5
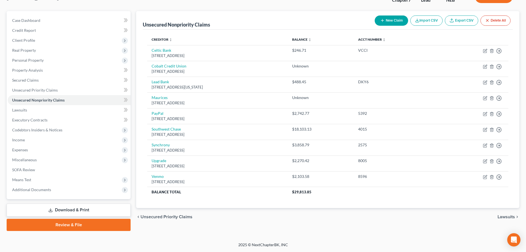
click at [66, 211] on link "Download & Print" at bounding box center [69, 209] width 124 height 13
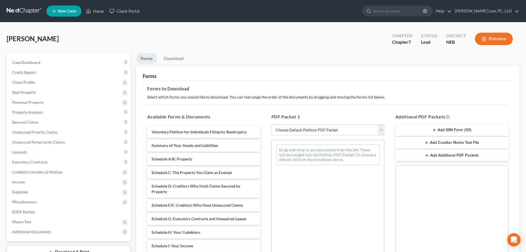
click at [290, 129] on select "Choose Default Petition PDF Packet Complete Bankruptcy Petition (all forms and …" at bounding box center [328, 129] width 113 height 11
click at [35, 223] on span "Means Test" at bounding box center [69, 222] width 123 height 10
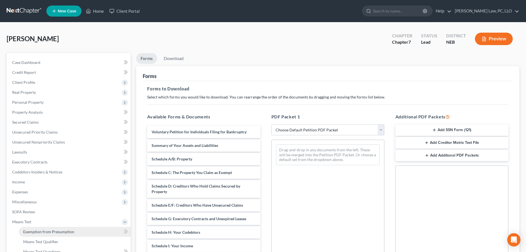
click at [36, 229] on span "Exemption from Presumption" at bounding box center [48, 231] width 51 height 5
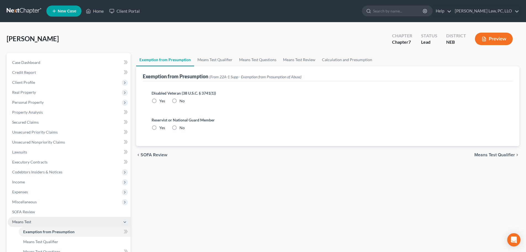
radio input "true"
click at [205, 62] on link "Means Test Qualifier" at bounding box center [215, 59] width 42 height 13
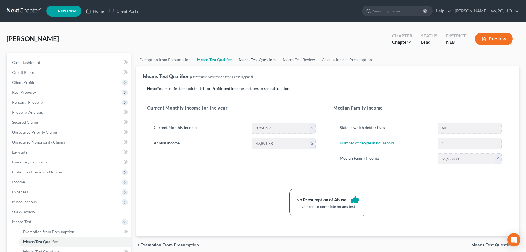
click at [248, 61] on link "Means Test Questions" at bounding box center [258, 59] width 44 height 13
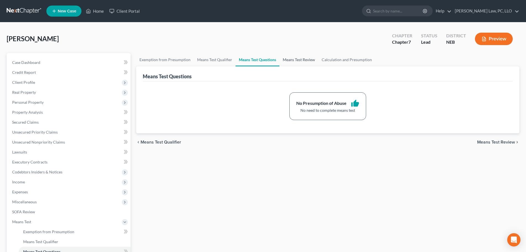
click at [294, 60] on link "Means Test Review" at bounding box center [299, 59] width 39 height 13
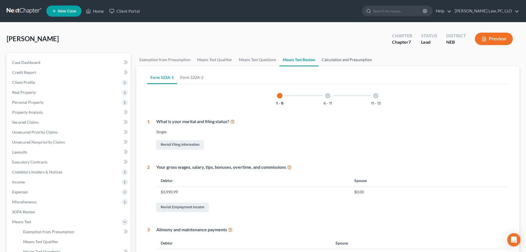
click at [348, 63] on link "Calculation and Presumption" at bounding box center [347, 59] width 57 height 13
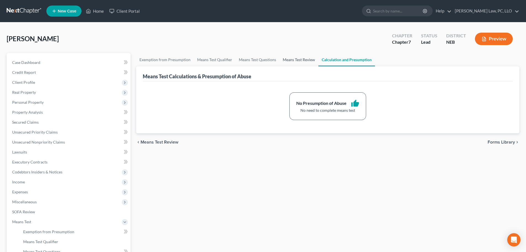
click at [312, 61] on link "Means Test Review" at bounding box center [299, 59] width 39 height 13
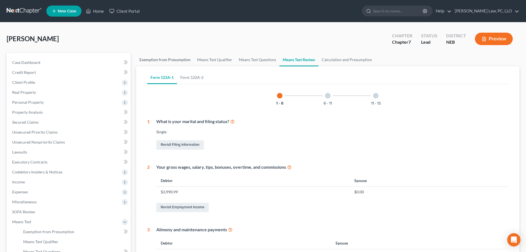
click at [158, 60] on link "Exemption from Presumption" at bounding box center [165, 59] width 58 height 13
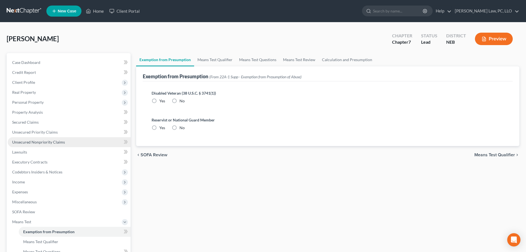
radio input "true"
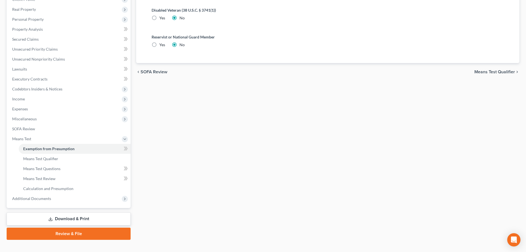
click at [54, 219] on link "Download & Print" at bounding box center [69, 218] width 124 height 13
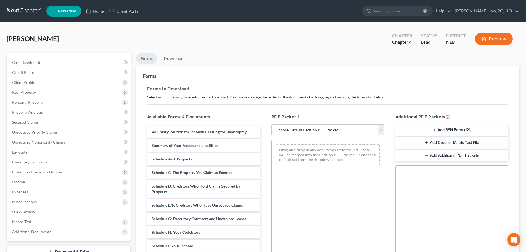
click at [295, 130] on select "Choose Default Petition PDF Packet Complete Bankruptcy Petition (all forms and …" at bounding box center [328, 129] width 113 height 11
click at [298, 192] on div "Drag-and-drop in any documents from the left. These will be merged into the Pet…" at bounding box center [328, 216] width 113 height 152
click at [280, 128] on select "Choose Default Petition PDF Packet Complete Bankruptcy Petition (all forms and …" at bounding box center [328, 129] width 113 height 11
drag, startPoint x: 290, startPoint y: 196, endPoint x: 161, endPoint y: 223, distance: 131.1
click at [290, 196] on div "Drag-and-drop in any documents from the left. These will be merged into the Pet…" at bounding box center [328, 216] width 113 height 152
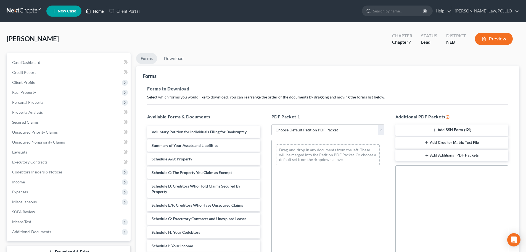
click at [104, 13] on link "Home" at bounding box center [94, 11] width 23 height 10
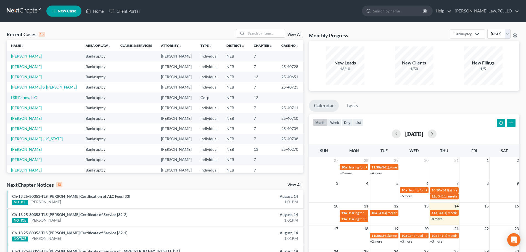
click at [29, 56] on link "[PERSON_NAME]" at bounding box center [26, 56] width 31 height 5
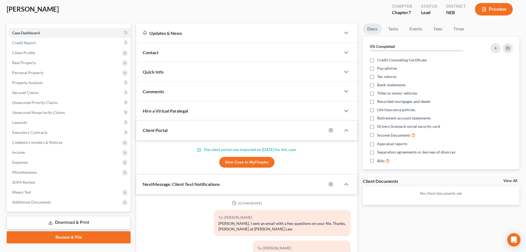
scroll to position [85, 0]
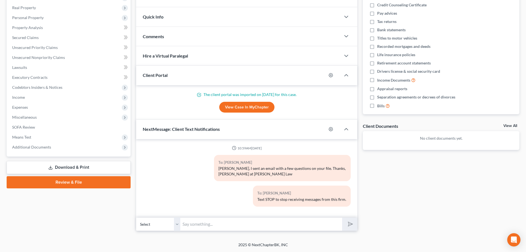
click at [59, 167] on link "Download & Print" at bounding box center [69, 167] width 124 height 13
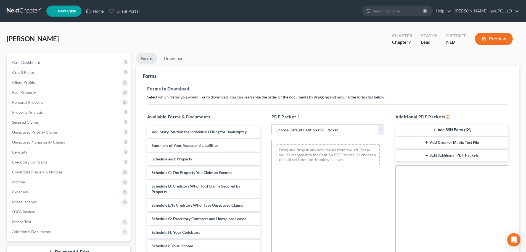
click at [284, 131] on select "Choose Default Petition PDF Packet Complete Bankruptcy Petition (all forms and …" at bounding box center [328, 129] width 113 height 11
select select "4"
click at [272, 124] on select "Choose Default Petition PDF Packet Complete Bankruptcy Petition (all forms and …" at bounding box center [328, 129] width 113 height 11
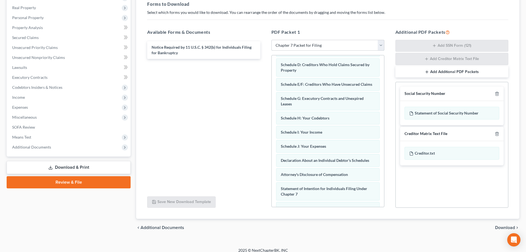
scroll to position [90, 0]
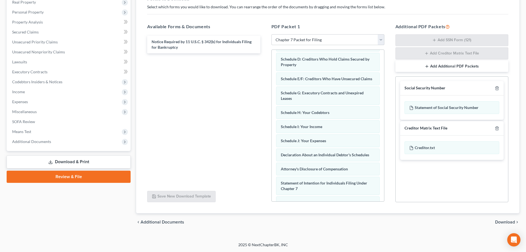
drag, startPoint x: 506, startPoint y: 222, endPoint x: 498, endPoint y: 218, distance: 8.8
click at [506, 222] on span "Download" at bounding box center [505, 222] width 20 height 4
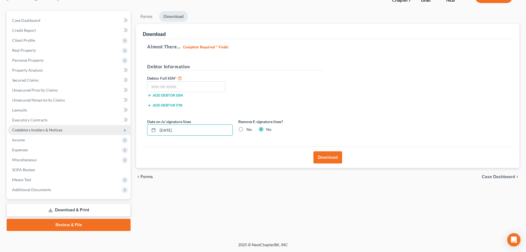
drag, startPoint x: 166, startPoint y: 132, endPoint x: 127, endPoint y: 133, distance: 38.4
click at [127, 133] on div "Petition Navigation Case Dashboard Payments Invoices Payments Payments Credit R…" at bounding box center [263, 121] width 519 height 220
click at [246, 130] on label "Yes" at bounding box center [249, 130] width 6 height 6
click at [248, 130] on input "Yes" at bounding box center [250, 129] width 4 height 4
radio input "true"
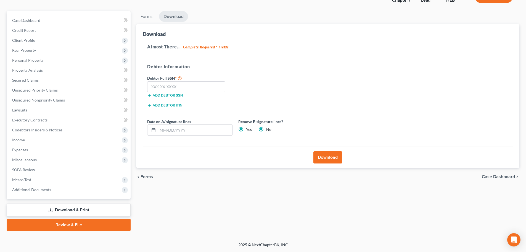
radio input "false"
click at [162, 88] on input "text" at bounding box center [186, 86] width 78 height 11
type input "507-19-0191"
click at [322, 157] on button "Download" at bounding box center [328, 157] width 29 height 12
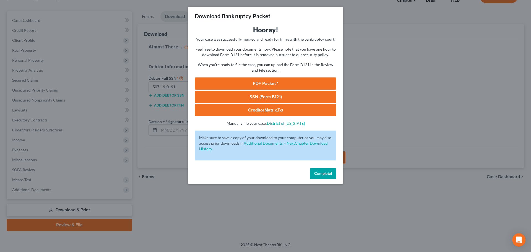
click at [253, 84] on link "PDF Packet 1" at bounding box center [265, 83] width 141 height 12
click at [271, 98] on link "SSN (Form B121)" at bounding box center [265, 97] width 141 height 12
click at [316, 174] on span "Complete!" at bounding box center [323, 173] width 18 height 5
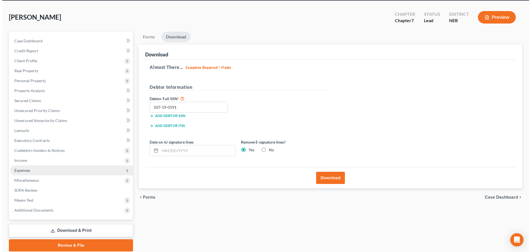
scroll to position [0, 0]
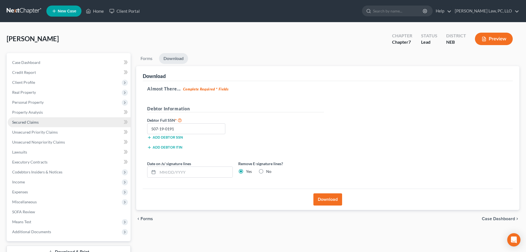
click at [34, 119] on link "Secured Claims" at bounding box center [69, 122] width 123 height 10
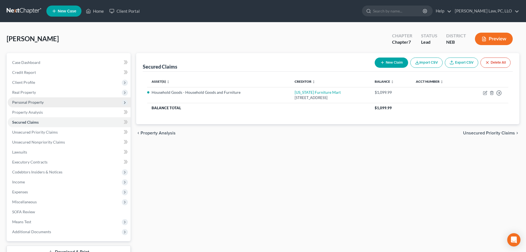
click at [34, 102] on span "Personal Property" at bounding box center [27, 102] width 31 height 5
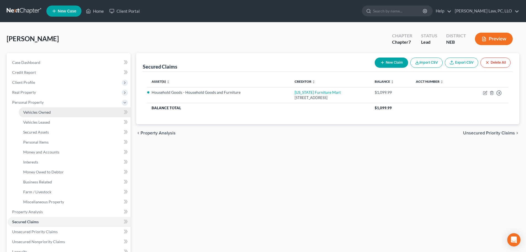
click at [32, 112] on span "Vehicles Owned" at bounding box center [37, 112] width 28 height 5
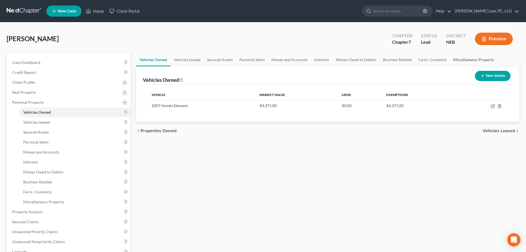
click at [464, 61] on link "Miscellaneous Property" at bounding box center [474, 59] width 48 height 13
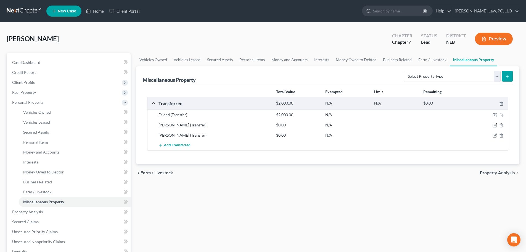
click at [493, 126] on icon "button" at bounding box center [495, 125] width 4 height 4
select select "Ordinary ([DATE])"
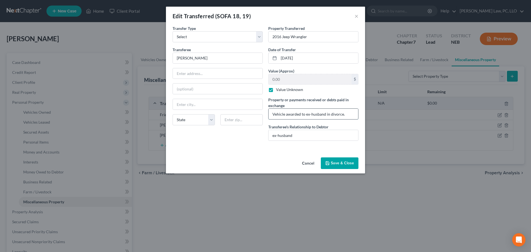
click at [349, 115] on input "Vehicle awarded to ex-husband in divorce." at bounding box center [313, 114] width 90 height 10
type input "Vehicle awarded to ex-husband in divorce."
click at [338, 164] on button "Save & Close" at bounding box center [340, 163] width 38 height 12
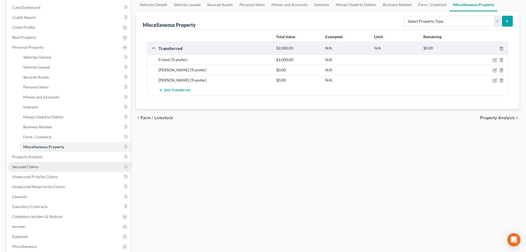
scroll to position [55, 0]
click at [28, 167] on span "Secured Claims" at bounding box center [25, 166] width 27 height 5
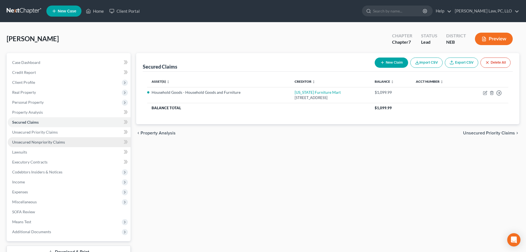
click at [34, 143] on span "Unsecured Nonpriority Claims" at bounding box center [38, 142] width 53 height 5
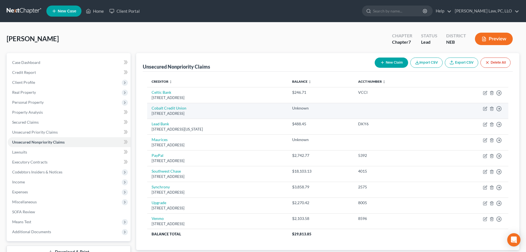
click at [483, 109] on td "Move to D Move to E Move to G Move to Notice Only" at bounding box center [474, 111] width 70 height 16
click at [485, 109] on icon "button" at bounding box center [485, 108] width 4 height 4
select select "30"
select select "0"
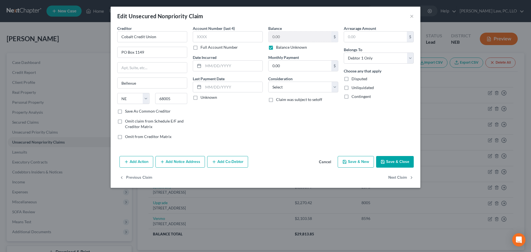
click at [235, 162] on button "Add Co-Debtor" at bounding box center [227, 162] width 41 height 12
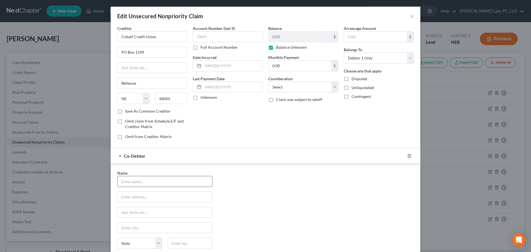
click at [161, 177] on input "text" at bounding box center [164, 181] width 94 height 10
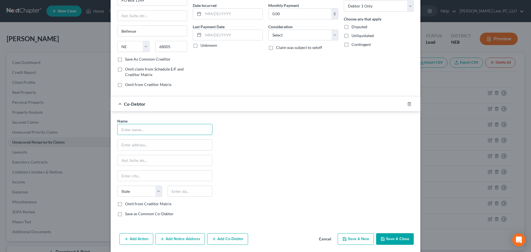
scroll to position [55, 0]
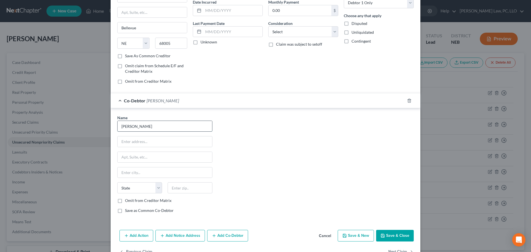
type input "[PERSON_NAME]"
click at [166, 141] on input "text" at bounding box center [164, 141] width 94 height 10
type input "[STREET_ADDRESS]"
click at [174, 191] on input "text" at bounding box center [189, 187] width 45 height 11
type input "68135"
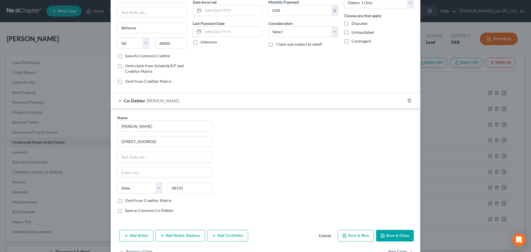
type input "[GEOGRAPHIC_DATA]"
select select "30"
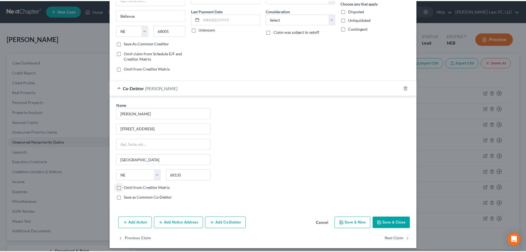
scroll to position [72, 0]
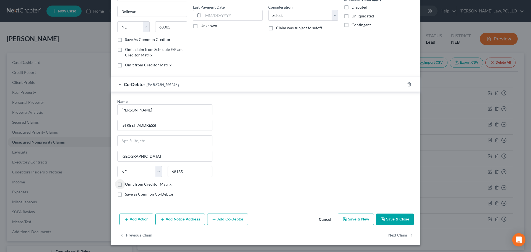
click at [399, 219] on button "Save & Close" at bounding box center [395, 219] width 38 height 12
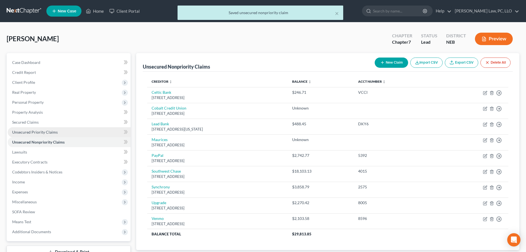
click at [36, 134] on span "Unsecured Priority Claims" at bounding box center [35, 132] width 46 height 5
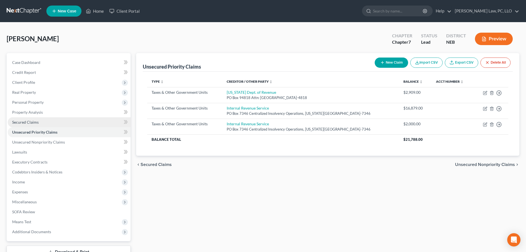
click at [37, 124] on span "Secured Claims" at bounding box center [25, 122] width 27 height 5
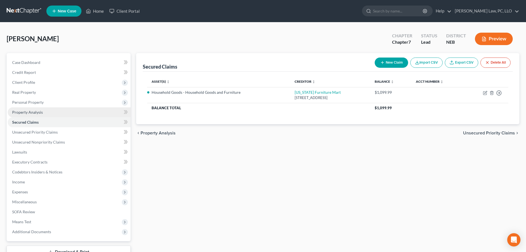
click at [38, 111] on span "Property Analysis" at bounding box center [27, 112] width 31 height 5
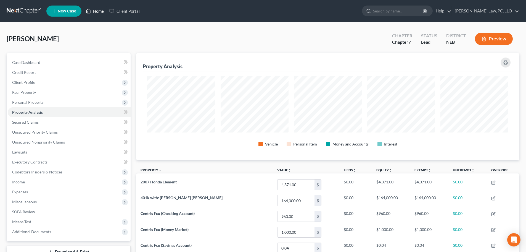
scroll to position [107, 384]
click at [96, 11] on link "Home" at bounding box center [94, 11] width 23 height 10
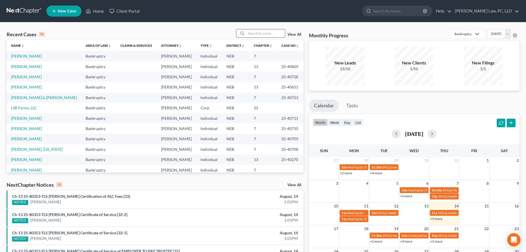
click at [260, 35] on input "search" at bounding box center [265, 33] width 39 height 8
type input "[PERSON_NAME]"
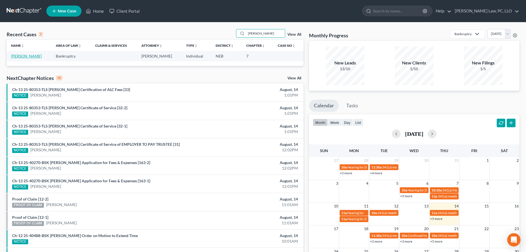
click at [28, 56] on link "[PERSON_NAME]" at bounding box center [26, 56] width 31 height 5
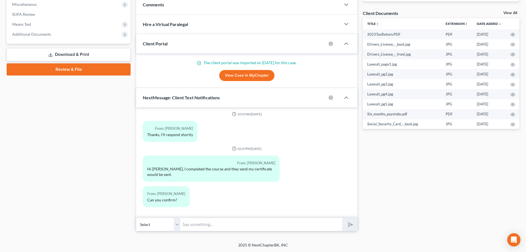
scroll to position [198, 0]
click at [241, 228] on input "text" at bounding box center [261, 224] width 162 height 14
type input "Yes, I received."
click at [342, 217] on button "submit" at bounding box center [349, 223] width 15 height 13
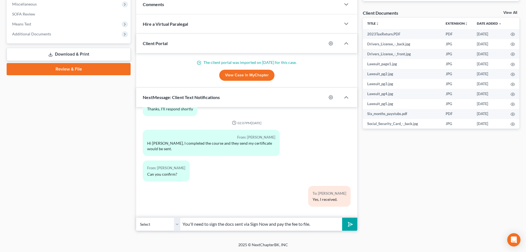
type input "You'll need to sign the docs sent via Sign Now and pay the fee to file."
click at [342, 217] on button "submit" at bounding box center [349, 223] width 15 height 13
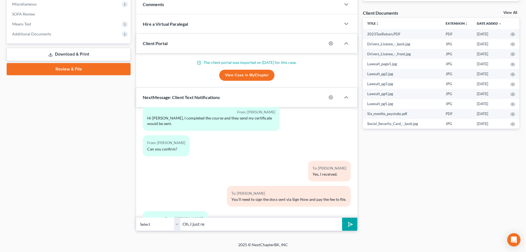
scroll to position [143, 0]
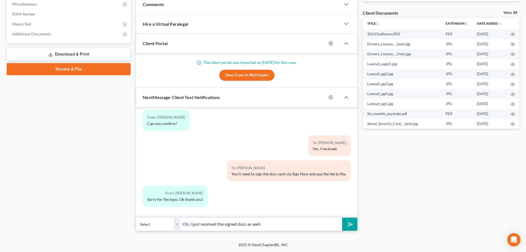
type input "Oh, I just received the signed docs as well."
click at [342, 217] on button "submit" at bounding box center [349, 223] width 15 height 13
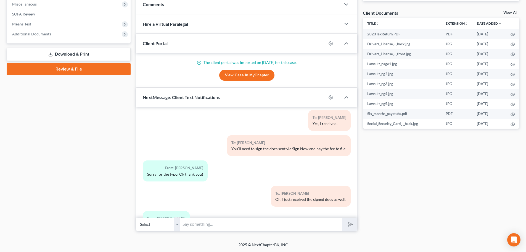
scroll to position [194, 0]
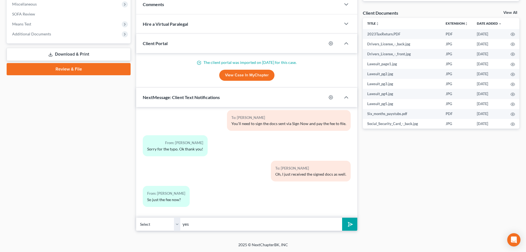
type input "yes"
click at [342, 217] on button "submit" at bounding box center [349, 223] width 15 height 13
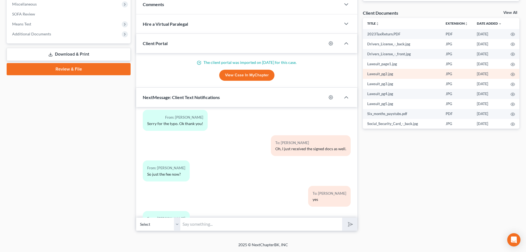
scroll to position [244, 0]
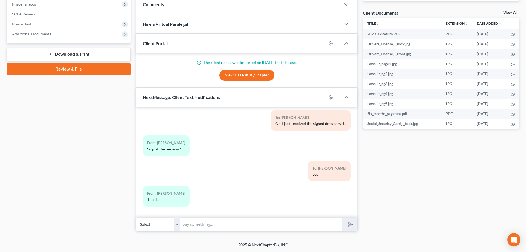
drag, startPoint x: 191, startPoint y: 224, endPoint x: 136, endPoint y: 251, distance: 61.3
click at [191, 224] on input "text" at bounding box center [261, 224] width 162 height 14
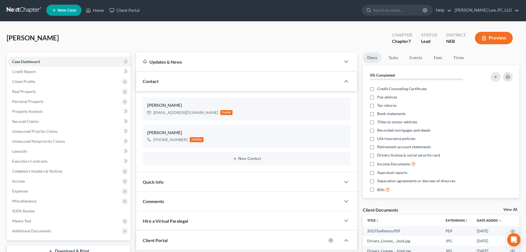
scroll to position [0, 0]
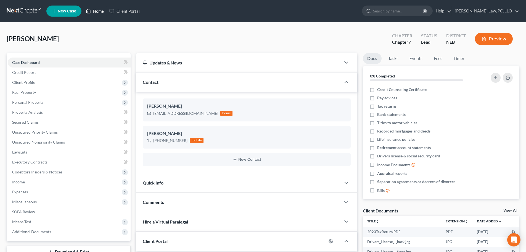
drag, startPoint x: 95, startPoint y: 10, endPoint x: 19, endPoint y: 244, distance: 246.1
click at [94, 10] on link "Home" at bounding box center [94, 11] width 23 height 10
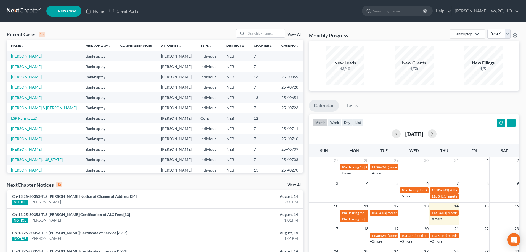
click at [41, 57] on link "[PERSON_NAME]" at bounding box center [26, 56] width 31 height 5
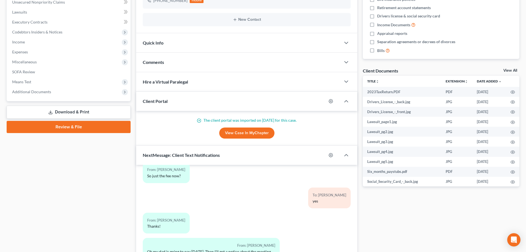
scroll to position [198, 0]
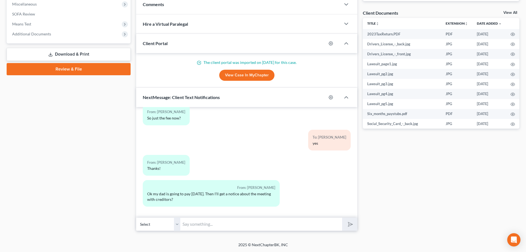
drag, startPoint x: 200, startPoint y: 223, endPoint x: 197, endPoint y: 222, distance: 2.8
click at [199, 223] on input "text" at bounding box center [261, 224] width 162 height 14
type input "I will touch base with you [DATE] to update bank balances. Then, file your case…"
click at [342, 217] on button "submit" at bounding box center [349, 223] width 15 height 13
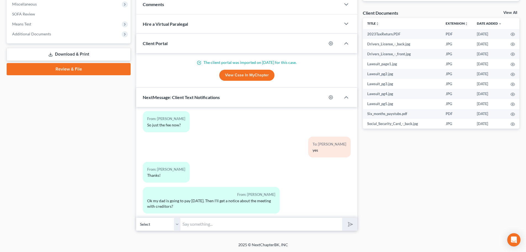
scroll to position [311, 0]
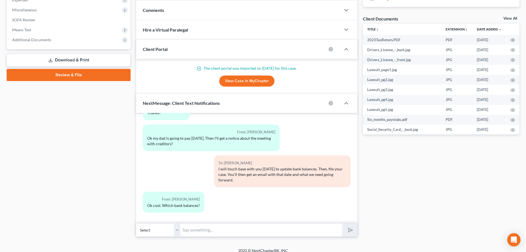
scroll to position [198, 0]
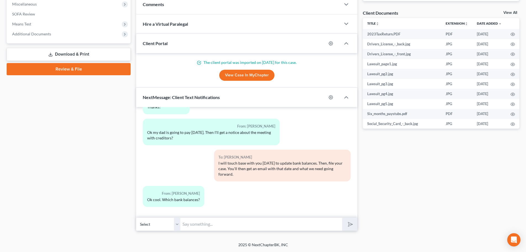
click at [211, 224] on input "text" at bounding box center [261, 224] width 162 height 14
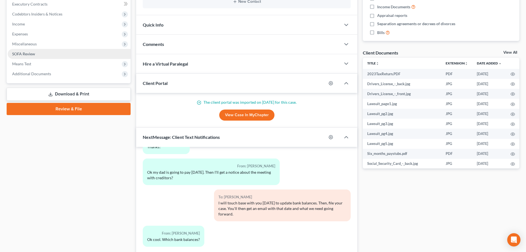
scroll to position [87, 0]
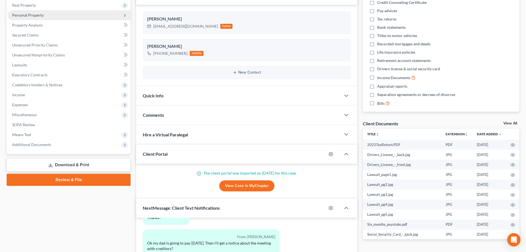
click at [39, 16] on span "Personal Property" at bounding box center [27, 15] width 31 height 5
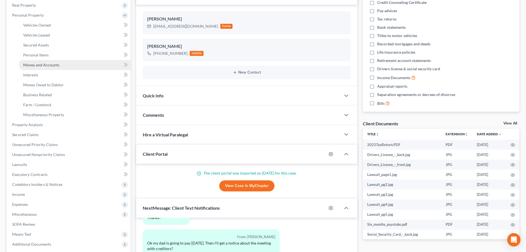
click at [47, 60] on link "Money and Accounts" at bounding box center [75, 65] width 112 height 10
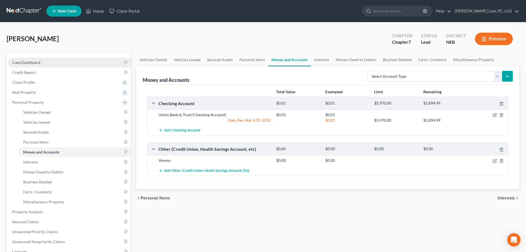
click at [36, 63] on span "Case Dashboard" at bounding box center [26, 62] width 28 height 5
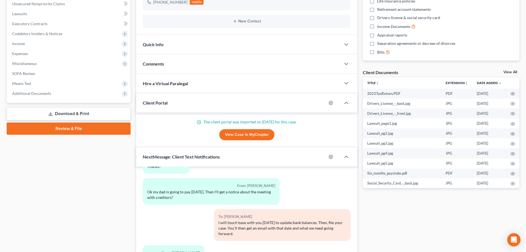
scroll to position [198, 0]
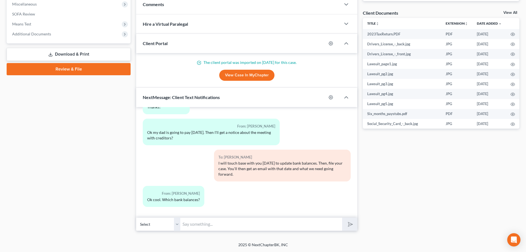
click at [191, 224] on input "text" at bounding box center [261, 224] width 162 height 14
type input "UBT and Venmo"
click at [347, 224] on icon "submit" at bounding box center [350, 224] width 8 height 8
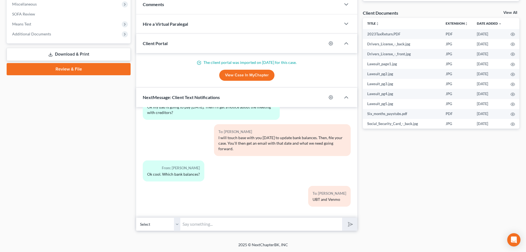
click at [227, 225] on input "text" at bounding box center [261, 224] width 162 height 14
type input "I need to update right before filing."
click at [342, 217] on button "submit" at bounding box center [349, 223] width 15 height 13
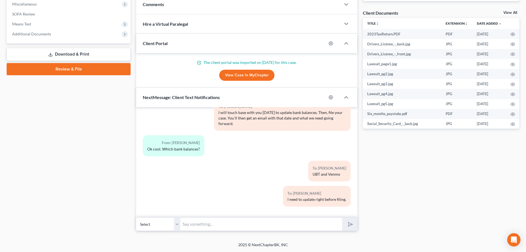
click at [189, 225] on input "text" at bounding box center [261, 224] width 162 height 14
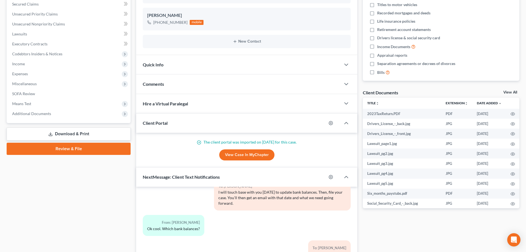
scroll to position [115, 0]
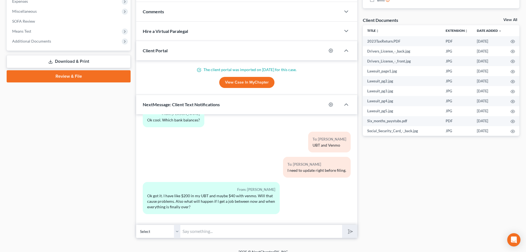
scroll to position [198, 0]
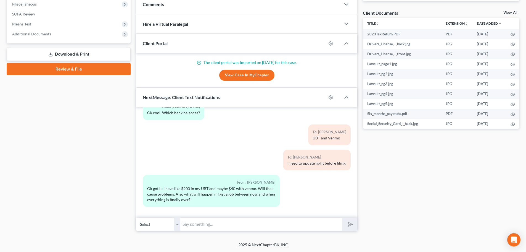
click at [270, 221] on input "text" at bounding box center [261, 224] width 162 height 14
type input "I"
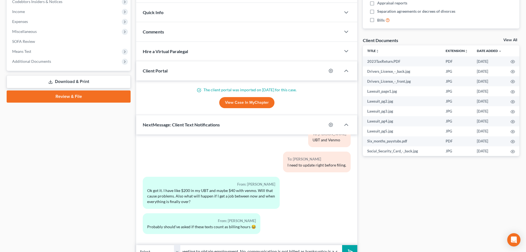
scroll to position [170, 0]
click at [217, 222] on div "From: [PERSON_NAME]" at bounding box center [201, 221] width 109 height 6
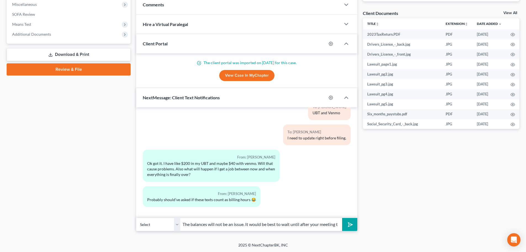
scroll to position [198, 0]
click at [214, 221] on input "The balances will not be an issue. It would be best to wait until after your me…" at bounding box center [261, 224] width 162 height 14
click at [263, 223] on input "The balances will not be an issue. It would be best to wait until after your me…" at bounding box center [261, 224] width 162 height 14
drag, startPoint x: 240, startPoint y: 224, endPoint x: 340, endPoint y: 224, distance: 100.0
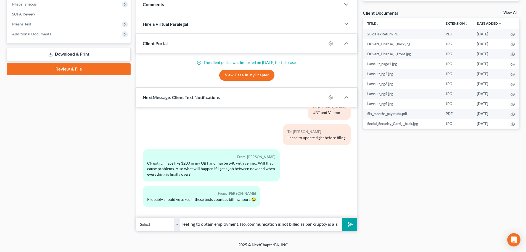
click at [340, 224] on input "The balances will not be an issue. It would be best to wait until after your me…" at bounding box center [261, 224] width 162 height 14
type input "The balances will not be an issue. It would be best to wait until after your me…"
click at [349, 223] on icon "submit" at bounding box center [350, 224] width 8 height 8
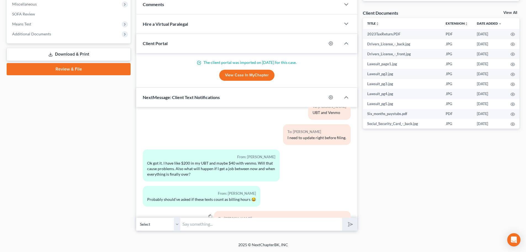
scroll to position [479, 0]
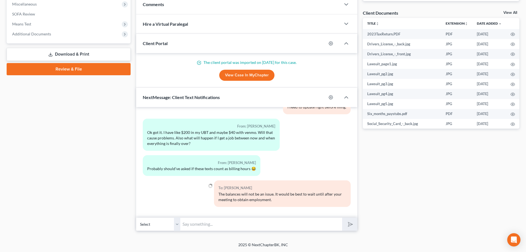
click at [261, 224] on input "text" at bounding box center [261, 224] width 162 height 14
paste input "No, communication is not billed as bankruptcy is a s"
type input "No, communication is not billed as bankruptcy is a set fee."
click at [343, 225] on button "submit" at bounding box center [349, 223] width 15 height 13
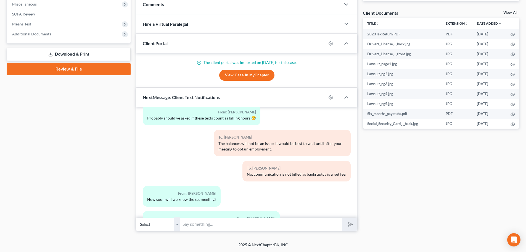
scroll to position [566, 0]
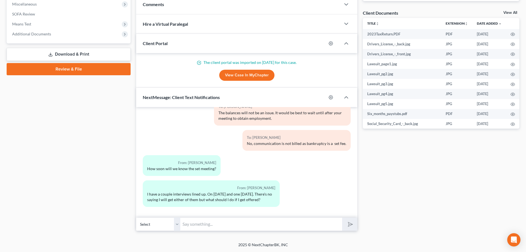
click at [195, 226] on input "text" at bounding box center [261, 224] width 162 height 14
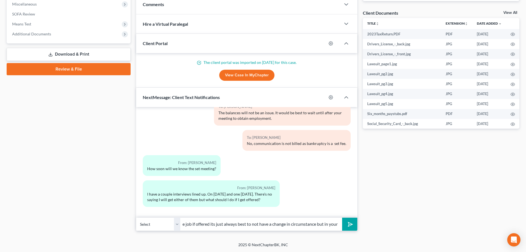
scroll to position [0, 136]
type input "You will know your meeting date tomorrow after I file. You can take the job if …"
click at [342, 217] on button "submit" at bounding box center [349, 223] width 15 height 13
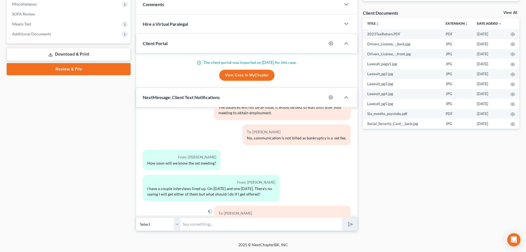
scroll to position [603, 0]
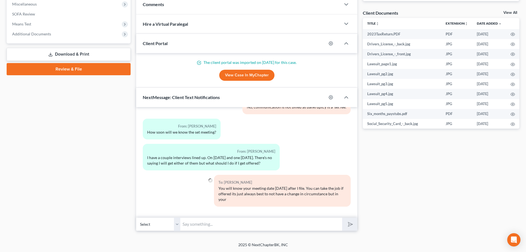
click at [230, 228] on input "text" at bounding box center [261, 224] width 162 height 14
type input "situation you'll be fine."
click at [342, 217] on button "submit" at bounding box center [349, 223] width 15 height 13
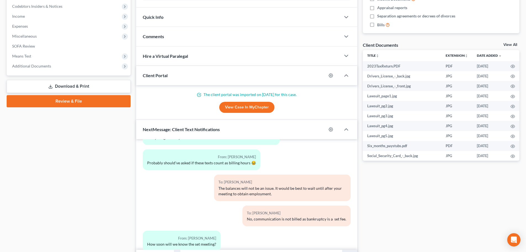
scroll to position [115, 0]
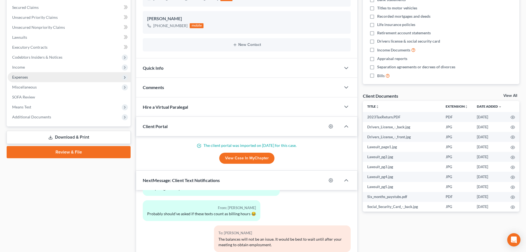
click at [26, 79] on span "Expenses" at bounding box center [20, 77] width 16 height 5
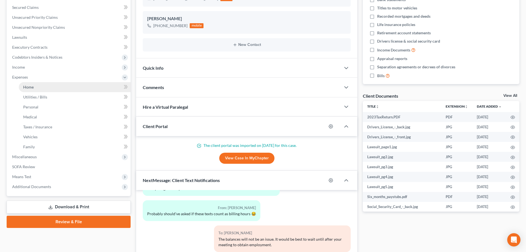
click at [45, 90] on link "Home" at bounding box center [75, 87] width 112 height 10
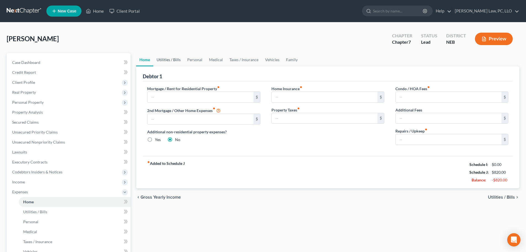
click at [176, 62] on link "Utilities / Bills" at bounding box center [168, 59] width 31 height 13
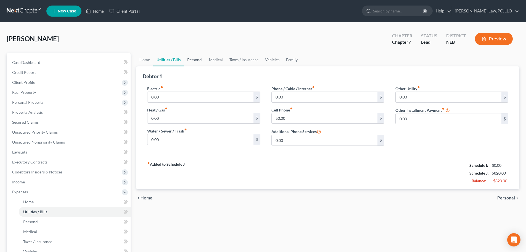
click at [196, 59] on link "Personal" at bounding box center [195, 59] width 22 height 13
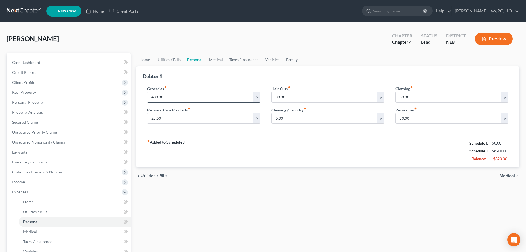
click at [184, 98] on input "400.00" at bounding box center [201, 97] width 106 height 10
type input "475.00"
click at [220, 61] on link "Medical" at bounding box center [216, 59] width 20 height 13
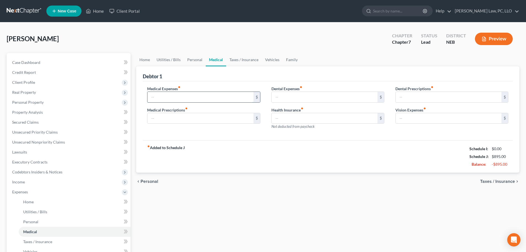
click at [167, 99] on input "text" at bounding box center [201, 97] width 106 height 10
type input "25.00"
click at [274, 59] on link "Vehicles" at bounding box center [272, 59] width 21 height 13
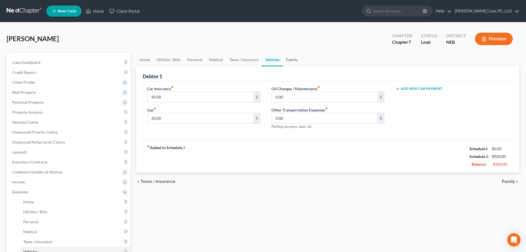
click at [298, 61] on link "Family" at bounding box center [292, 59] width 18 height 13
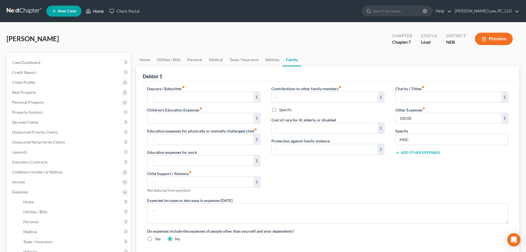
click at [97, 9] on link "Home" at bounding box center [94, 11] width 23 height 10
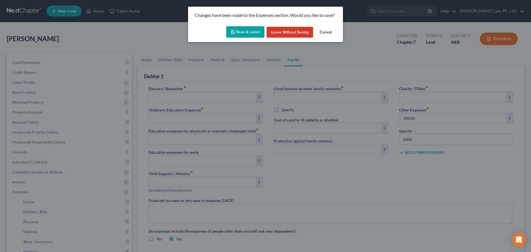
click at [238, 31] on button "Save & Leave" at bounding box center [245, 32] width 38 height 12
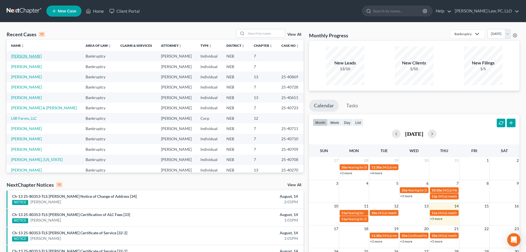
click at [35, 54] on link "[PERSON_NAME]" at bounding box center [26, 56] width 31 height 5
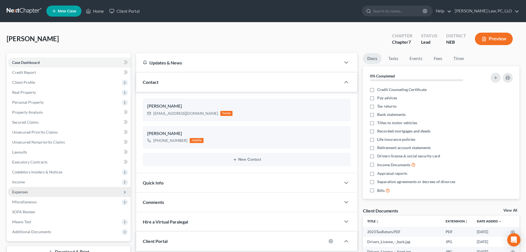
scroll to position [653, 0]
click at [17, 193] on span "Expenses" at bounding box center [20, 191] width 16 height 5
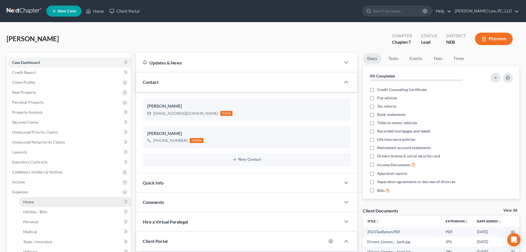
click at [36, 201] on link "Home" at bounding box center [75, 202] width 112 height 10
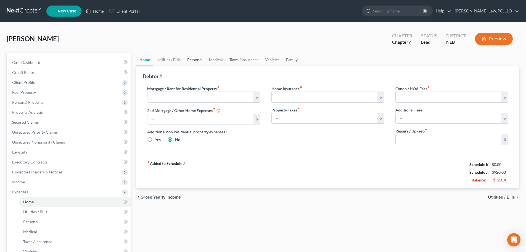
click at [189, 58] on link "Personal" at bounding box center [195, 59] width 22 height 13
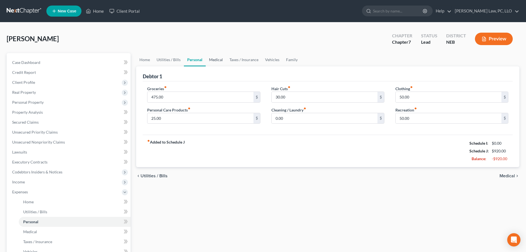
click at [225, 57] on link "Medical" at bounding box center [216, 59] width 20 height 13
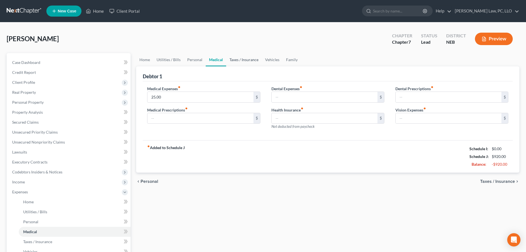
click at [243, 58] on link "Taxes / Insurance" at bounding box center [244, 59] width 36 height 13
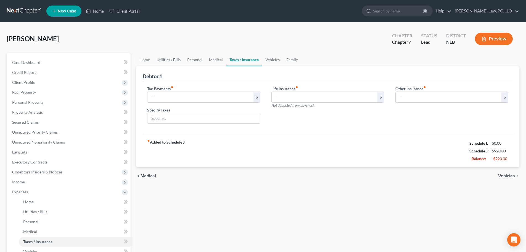
click at [169, 59] on link "Utilities / Bills" at bounding box center [168, 59] width 31 height 13
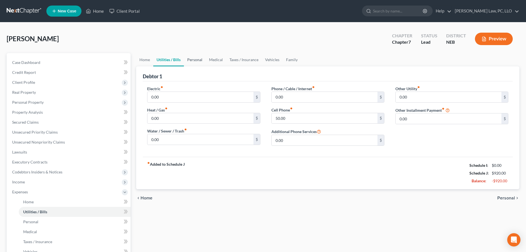
click at [196, 59] on link "Personal" at bounding box center [195, 59] width 22 height 13
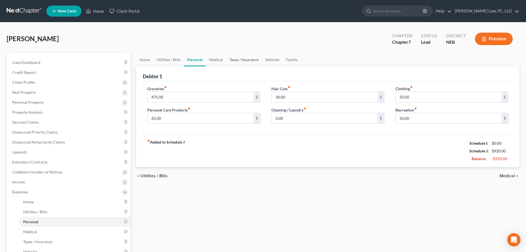
click at [239, 60] on link "Taxes / Insurance" at bounding box center [244, 59] width 36 height 13
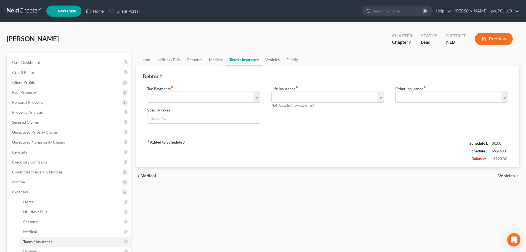
click at [227, 62] on link "Taxes / Insurance" at bounding box center [244, 59] width 36 height 13
click at [207, 62] on link "Medical" at bounding box center [216, 59] width 20 height 13
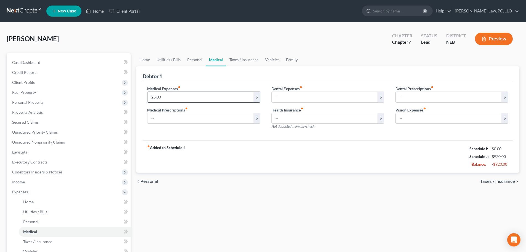
click at [181, 99] on input "25.00" at bounding box center [201, 97] width 106 height 10
type input "50.00"
click at [268, 59] on link "Vehicles" at bounding box center [272, 59] width 21 height 13
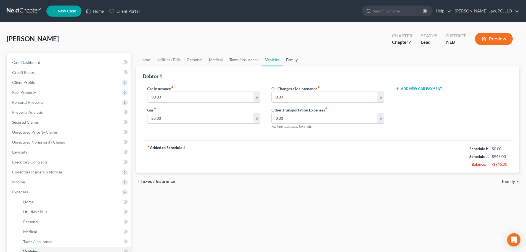
click at [295, 62] on link "Family" at bounding box center [292, 59] width 18 height 13
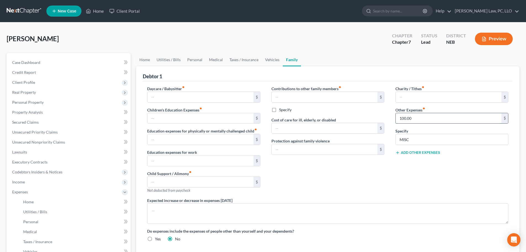
click at [438, 118] on input "100.00" at bounding box center [449, 118] width 106 height 10
type input "150.00"
click at [348, 171] on div "Contributions to other family members fiber_manual_record $ Specify Cost of car…" at bounding box center [328, 142] width 124 height 112
click at [206, 63] on link "Medical" at bounding box center [216, 59] width 20 height 13
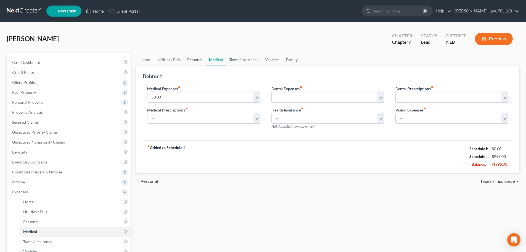
click at [193, 62] on link "Personal" at bounding box center [195, 59] width 22 height 13
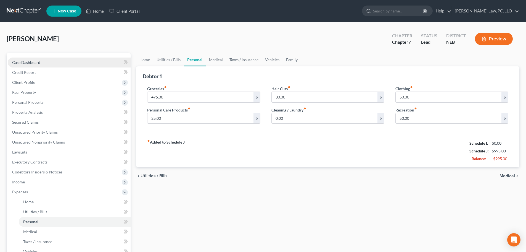
click at [43, 64] on link "Case Dashboard" at bounding box center [69, 62] width 123 height 10
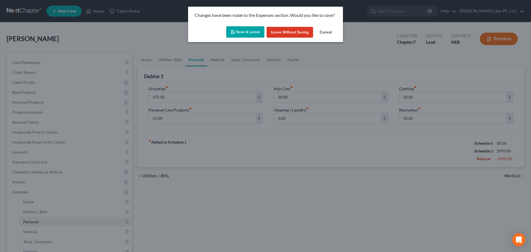
click at [253, 36] on button "Save & Leave" at bounding box center [245, 32] width 38 height 12
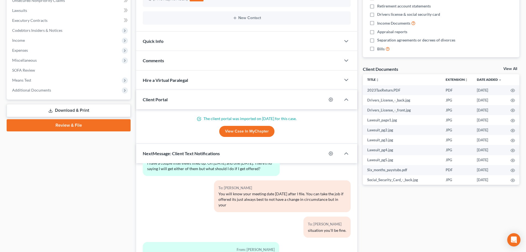
scroll to position [193, 0]
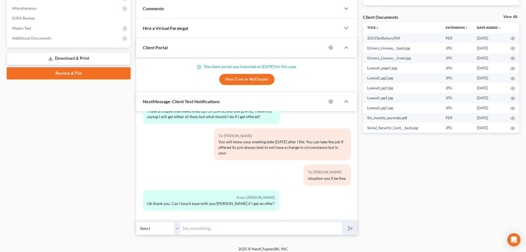
click at [196, 229] on input "text" at bounding box center [261, 228] width 162 height 14
type input "W"
type input "H"
type input "w"
type input "how much is the earning potential for these jobs?"
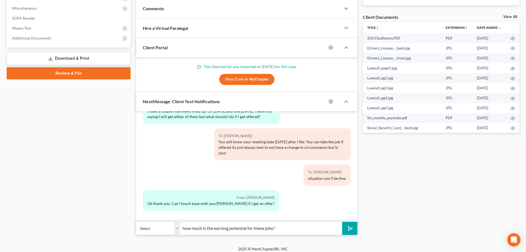
click at [348, 229] on icon "submit" at bounding box center [350, 228] width 8 height 8
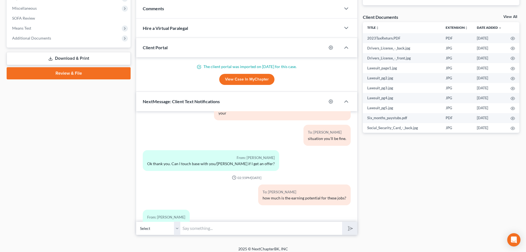
scroll to position [713, 0]
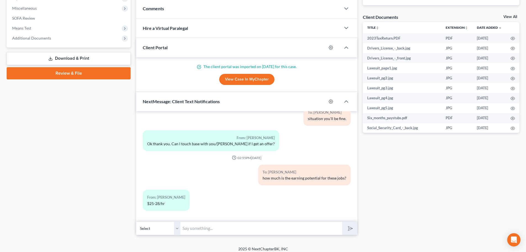
click at [193, 228] on input "text" at bounding box center [261, 228] width 162 height 14
drag, startPoint x: 193, startPoint y: 228, endPoint x: 178, endPoint y: 227, distance: 14.7
click at [193, 228] on input "text" at bounding box center [261, 228] width 162 height 14
click at [85, 223] on div "Case Dashboard Payments Invoices Payments Payments Credit Report Client Profile" at bounding box center [69, 48] width 130 height 376
drag, startPoint x: 206, startPoint y: 228, endPoint x: 239, endPoint y: 222, distance: 32.9
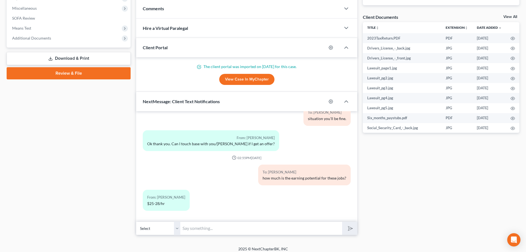
click at [206, 228] on input "text" at bounding box center [261, 228] width 162 height 14
click at [388, 198] on div "Docs Tasks Events Fees Timer 0% Completed Nothing here yet! Credit Counseling C…" at bounding box center [441, 48] width 162 height 376
click at [193, 229] on input "text" at bounding box center [261, 228] width 162 height 14
click at [399, 158] on div "Docs Tasks Events Fees Timer 0% Completed Nothing here yet! Credit Counseling C…" at bounding box center [441, 48] width 162 height 376
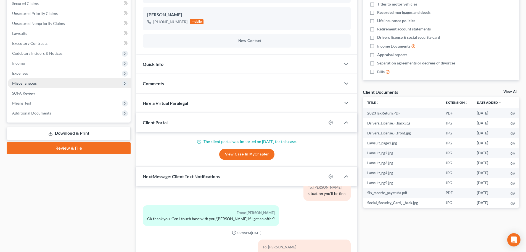
scroll to position [111, 0]
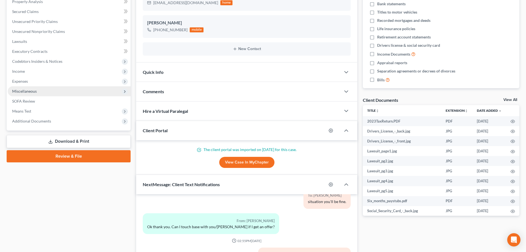
click at [45, 92] on span "Miscellaneous" at bounding box center [69, 91] width 123 height 10
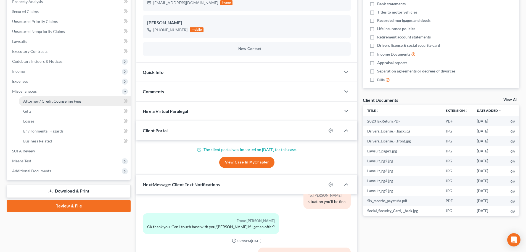
click at [51, 100] on span "Attorney / Credit Counseling Fees" at bounding box center [52, 101] width 58 height 5
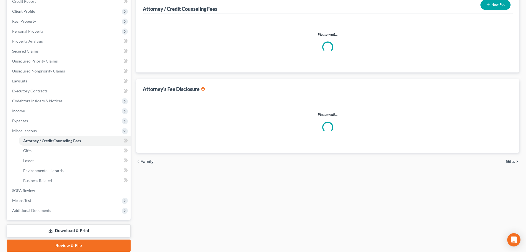
scroll to position [10, 0]
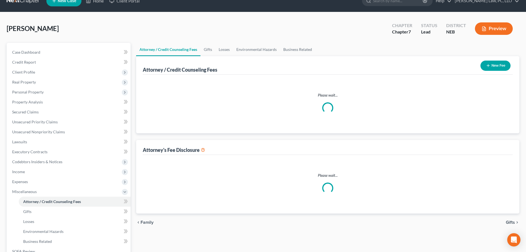
select select "2"
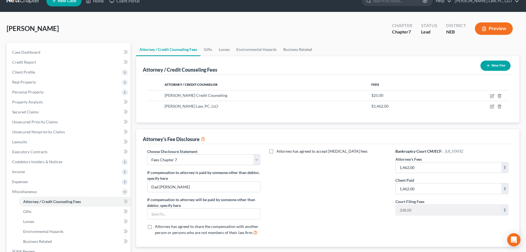
scroll to position [0, 0]
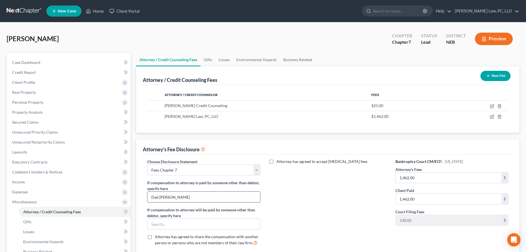
click at [156, 198] on input "Dad Neemann" at bounding box center [204, 196] width 112 height 10
type input "Douglas Neemann"
click at [281, 197] on div "Attorney has agreed to accept [MEDICAL_DATA] fees" at bounding box center [328, 204] width 124 height 91
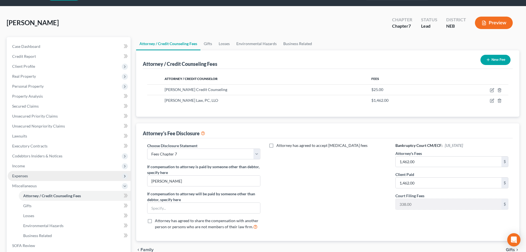
scroll to position [9, 0]
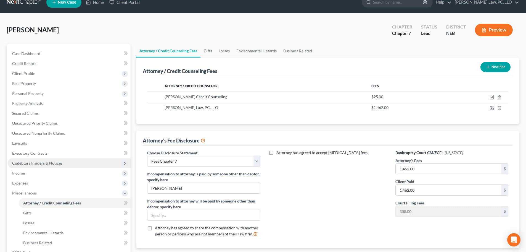
click at [37, 159] on span "Codebtors Insiders & Notices" at bounding box center [69, 163] width 123 height 10
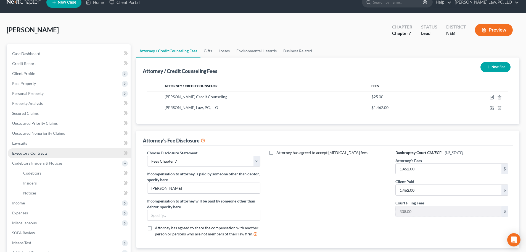
click at [39, 155] on span "Executory Contracts" at bounding box center [29, 153] width 35 height 5
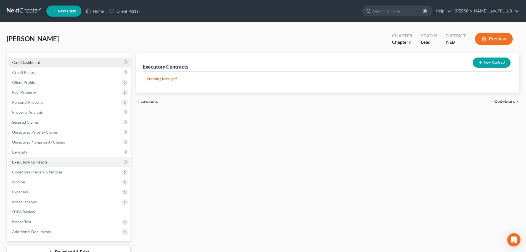
click at [33, 58] on link "Case Dashboard" at bounding box center [69, 62] width 123 height 10
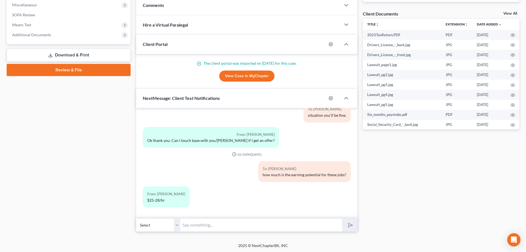
scroll to position [198, 0]
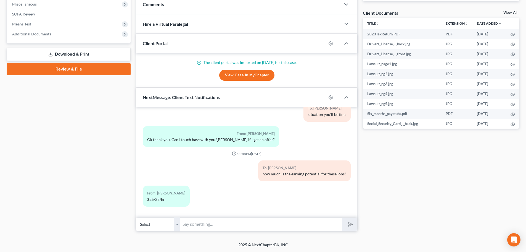
click at [193, 223] on input "text" at bounding box center [261, 224] width 162 height 14
drag, startPoint x: 199, startPoint y: 221, endPoint x: 182, endPoint y: 212, distance: 19.5
click at [199, 221] on input "text" at bounding box center [261, 224] width 162 height 14
click at [115, 173] on div "Case Dashboard Payments Invoices Payments Payments Credit Report Client Profile" at bounding box center [69, 43] width 130 height 376
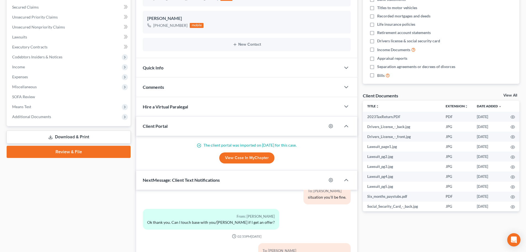
scroll to position [115, 0]
click at [57, 70] on span "Income" at bounding box center [69, 67] width 123 height 10
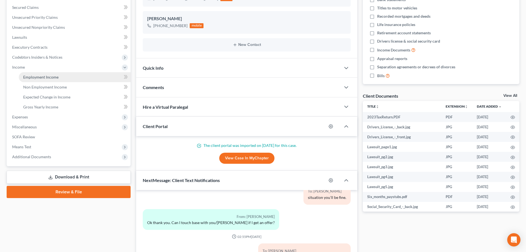
click at [57, 78] on span "Employment Income" at bounding box center [40, 77] width 35 height 5
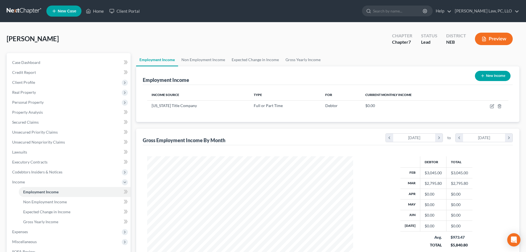
scroll to position [103, 217]
click at [291, 60] on link "Gross Yearly Income" at bounding box center [303, 59] width 42 height 13
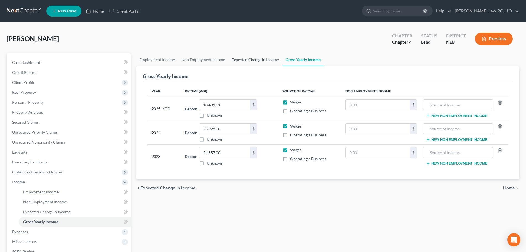
click at [244, 59] on link "Expected Change in Income" at bounding box center [256, 59] width 54 height 13
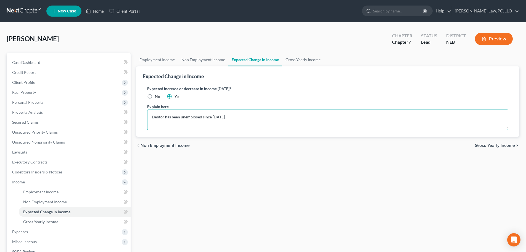
click at [253, 119] on textarea "Debtor has been unemployed since March, 2025." at bounding box center [327, 119] width 361 height 20
type textarea "Debtor has been unemployed since March, 2025. She is currently looking for work…"
click at [187, 196] on div "Employment Income Non Employment Income Expected Change in Income Gross Yearly …" at bounding box center [327, 182] width 389 height 259
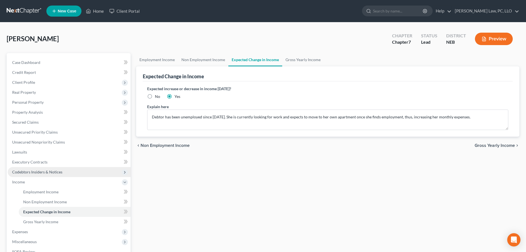
click at [27, 176] on span "Codebtors Insiders & Notices" at bounding box center [69, 172] width 123 height 10
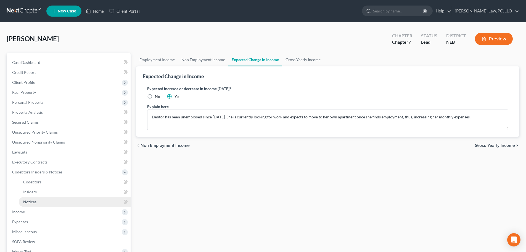
click at [27, 200] on span "Notices" at bounding box center [29, 201] width 13 height 5
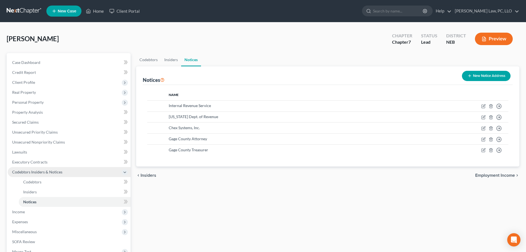
click at [26, 174] on span "Codebtors Insiders & Notices" at bounding box center [37, 171] width 50 height 5
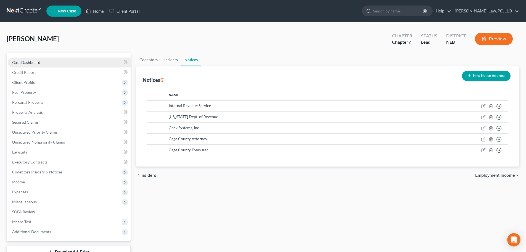
click at [25, 65] on link "Case Dashboard" at bounding box center [69, 62] width 123 height 10
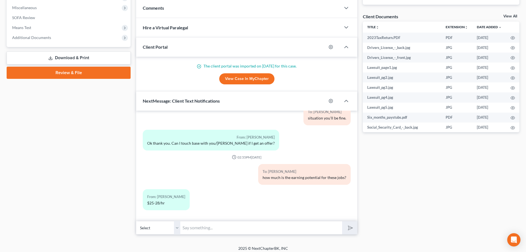
scroll to position [198, 0]
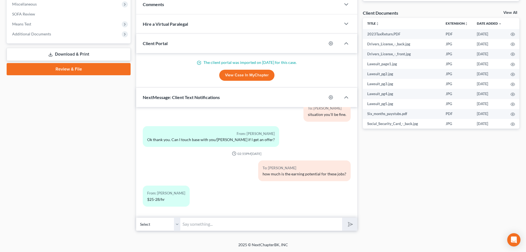
click at [207, 223] on input "text" at bounding box center [261, 224] width 162 height 14
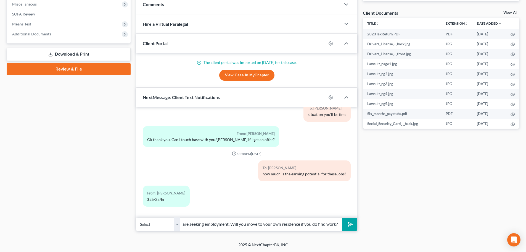
scroll to position [0, 47]
type input "I added a note that you are seeking employment. Will you move to your own resid…"
click at [346, 222] on button "submit" at bounding box center [349, 223] width 15 height 13
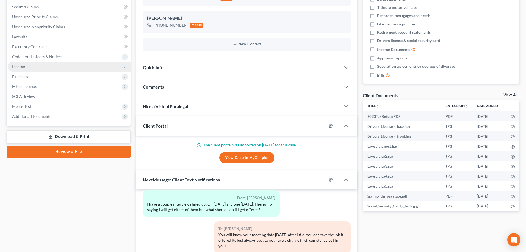
scroll to position [115, 0]
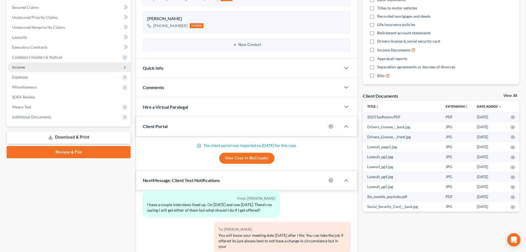
click at [32, 66] on span "Income" at bounding box center [69, 67] width 123 height 10
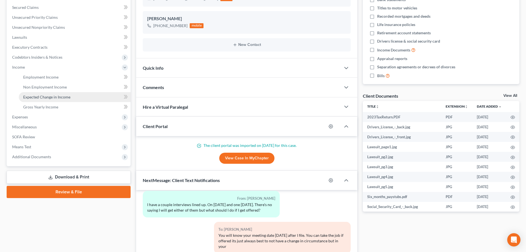
click at [43, 100] on link "Expected Change in Income" at bounding box center [75, 97] width 112 height 10
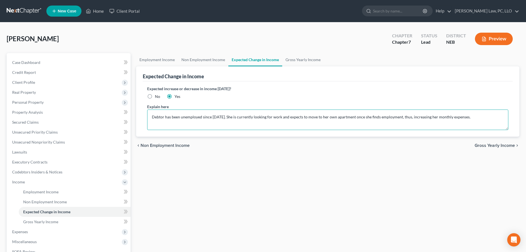
click at [268, 117] on textarea "Debtor has been unemployed since March, 2025. She is currently looking for work…" at bounding box center [327, 119] width 361 height 20
click at [280, 117] on textarea "Debtor has been unemployed since March, 2025. She is currently looking for work…" at bounding box center [327, 119] width 361 height 20
click at [39, 65] on link "Case Dashboard" at bounding box center [69, 62] width 123 height 10
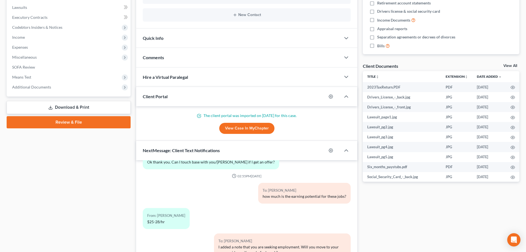
scroll to position [198, 0]
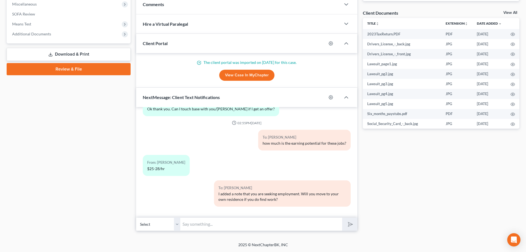
click at [203, 224] on input "text" at bounding box center [261, 224] width 162 height 14
type input "....increasing your monthly expenses?"
click at [342, 217] on button "submit" at bounding box center [349, 223] width 15 height 13
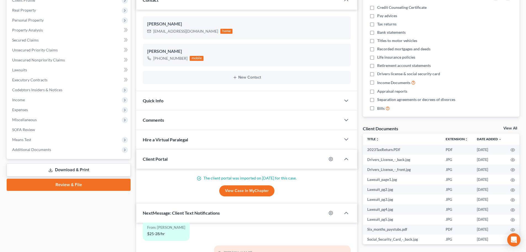
scroll to position [59, 0]
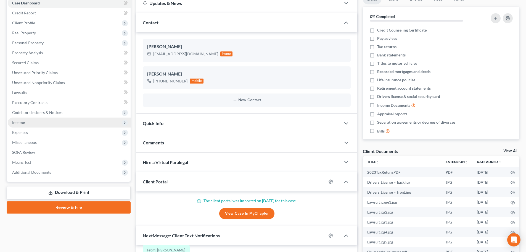
click at [41, 122] on span "Income" at bounding box center [69, 122] width 123 height 10
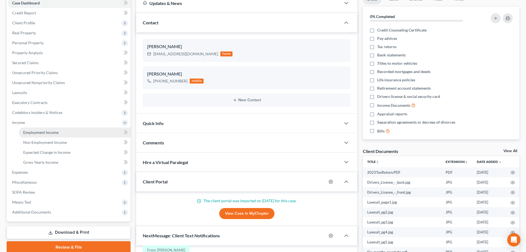
click at [39, 131] on span "Employment Income" at bounding box center [40, 132] width 35 height 5
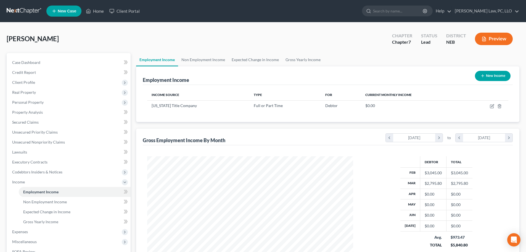
scroll to position [103, 217]
click at [265, 59] on link "Expected Change in Income" at bounding box center [256, 59] width 54 height 13
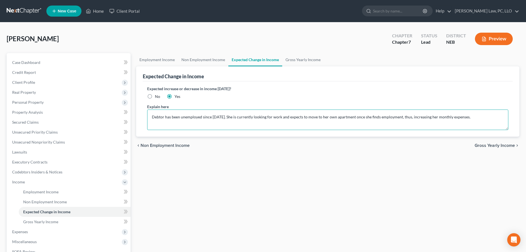
drag, startPoint x: 478, startPoint y: 118, endPoint x: 280, endPoint y: 127, distance: 198.9
click at [280, 127] on textarea "Debtor has been unemployed since March, 2025. She is currently looking for work…" at bounding box center [327, 119] width 361 height 20
type textarea "Debtor has been unemployed since March, 2025. She is currently looking for empl…"
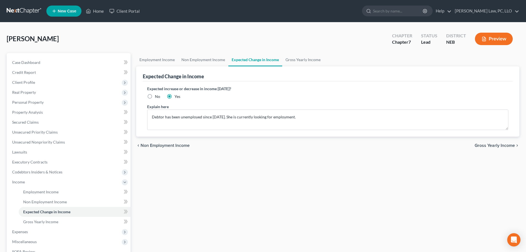
click at [262, 153] on div "chevron_left Non Employment Income Gross Yearly Income chevron_right" at bounding box center [328, 145] width 384 height 18
click at [24, 155] on link "Lawsuits" at bounding box center [69, 152] width 123 height 10
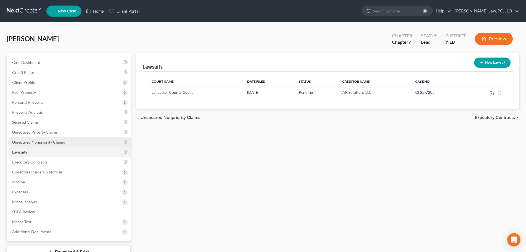
click at [50, 141] on span "Unsecured Nonpriority Claims" at bounding box center [38, 142] width 53 height 5
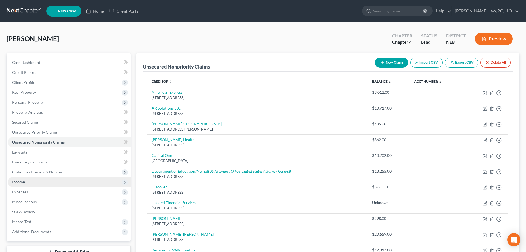
click at [38, 184] on span "Income" at bounding box center [69, 182] width 123 height 10
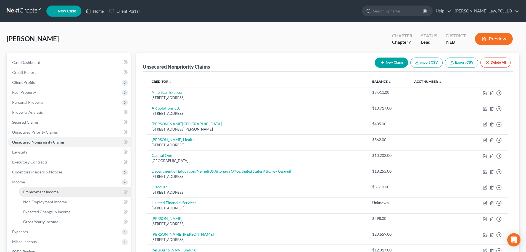
click at [40, 193] on span "Employment Income" at bounding box center [40, 191] width 35 height 5
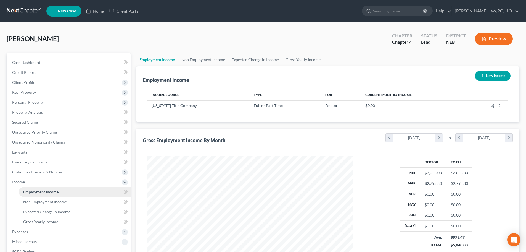
scroll to position [103, 217]
click at [98, 14] on link "Home" at bounding box center [94, 11] width 23 height 10
